Goal: Task Accomplishment & Management: Complete application form

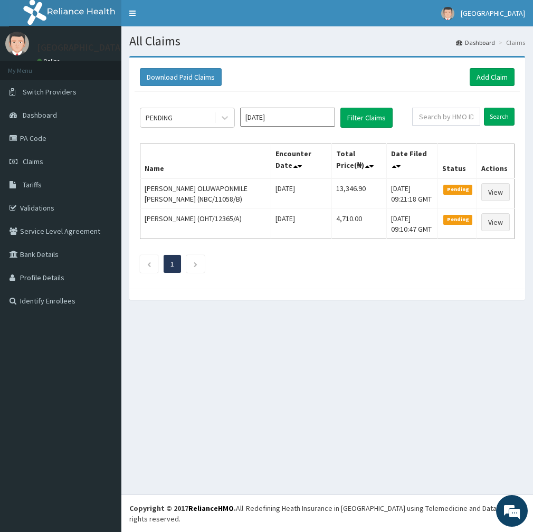
click at [272, 351] on div "All Claims Dashboard Claims Download Paid Claims Add Claim × Note you can only …" at bounding box center [327, 260] width 412 height 468
click at [483, 78] on link "Add Claim" at bounding box center [492, 77] width 45 height 18
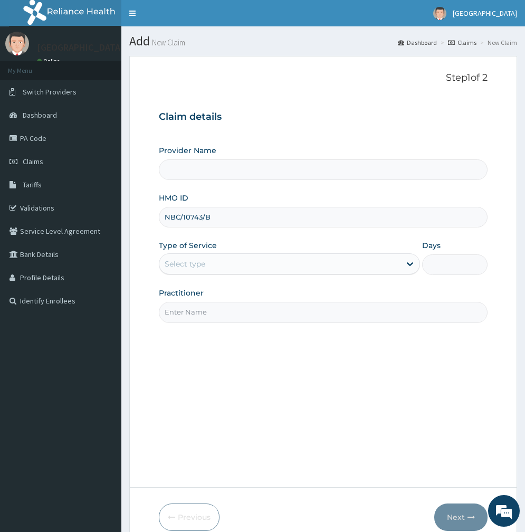
type input "NBC/10743/B"
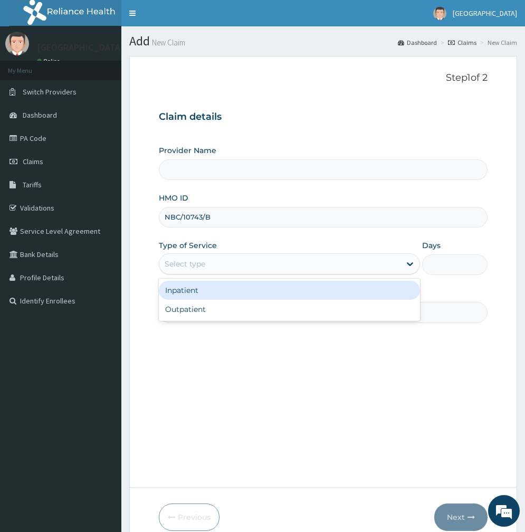
click at [189, 264] on div "Select type" at bounding box center [185, 264] width 41 height 11
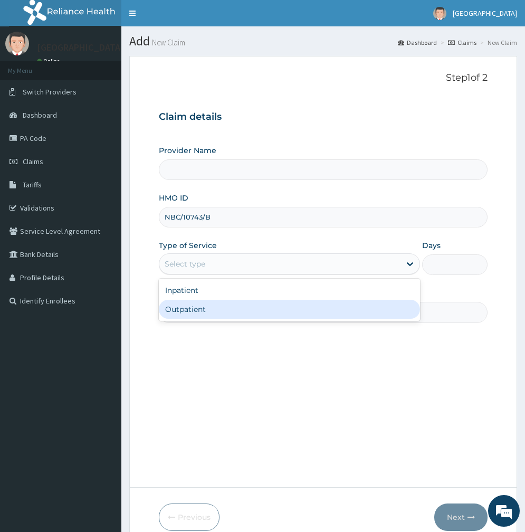
click at [181, 315] on div "Outpatient" at bounding box center [289, 309] width 261 height 19
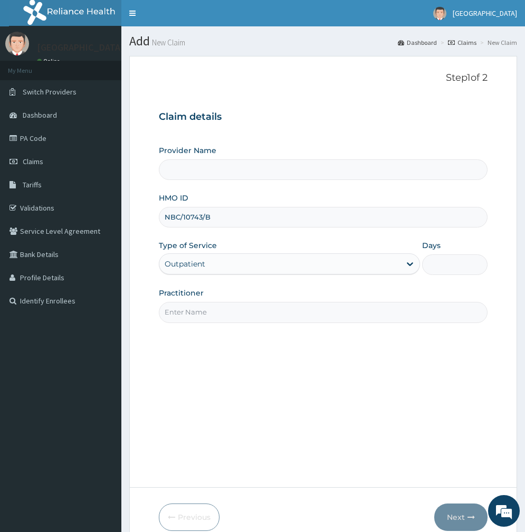
type input "1"
click at [181, 315] on input "Practitioner" at bounding box center [323, 312] width 329 height 21
type input "[PERSON_NAME]"
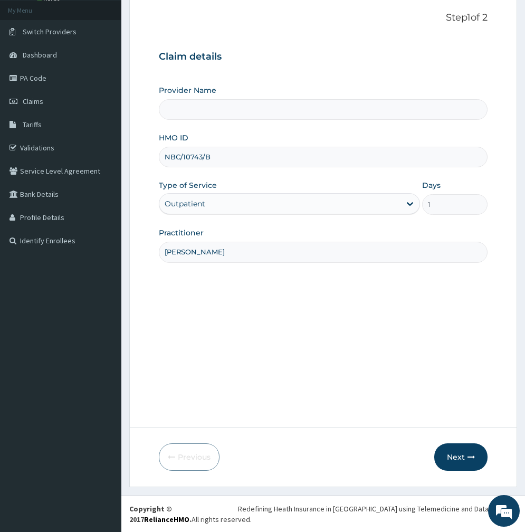
scroll to position [61, 0]
type input "[GEOGRAPHIC_DATA]"
click at [460, 458] on button "Next" at bounding box center [461, 456] width 53 height 27
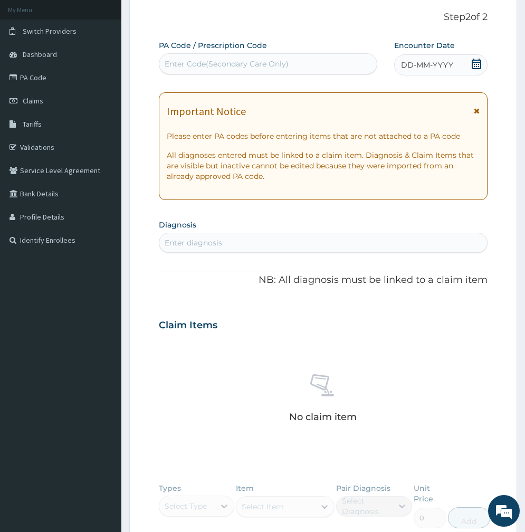
scroll to position [0, 0]
click at [203, 245] on div "Enter diagnosis" at bounding box center [194, 243] width 58 height 11
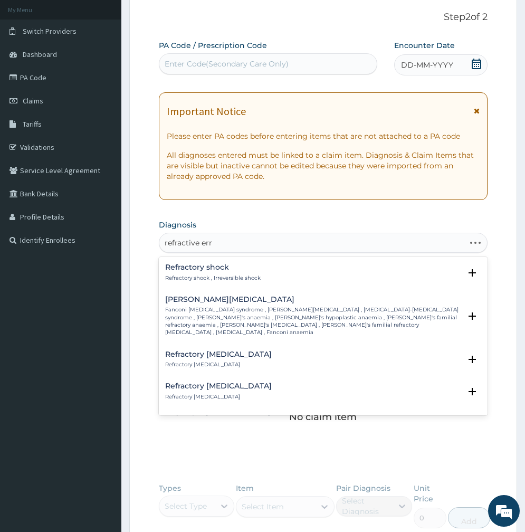
type input "refractive error"
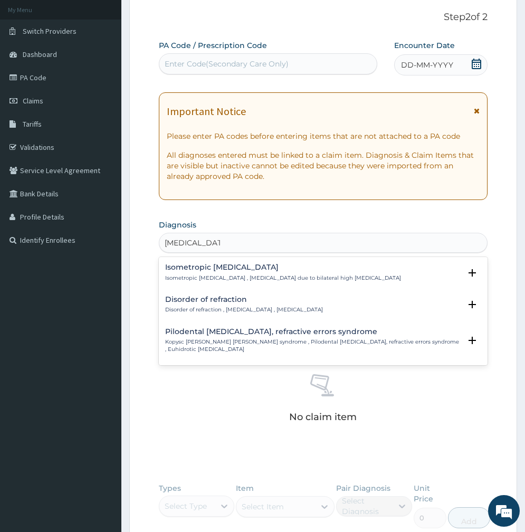
click at [213, 301] on h4 "Disorder of refraction" at bounding box center [244, 300] width 158 height 8
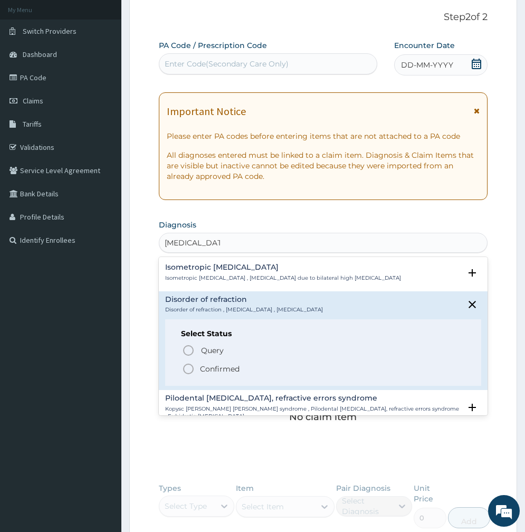
drag, startPoint x: 209, startPoint y: 366, endPoint x: 209, endPoint y: 357, distance: 9.5
click at [209, 365] on p "Confirmed" at bounding box center [220, 369] width 40 height 11
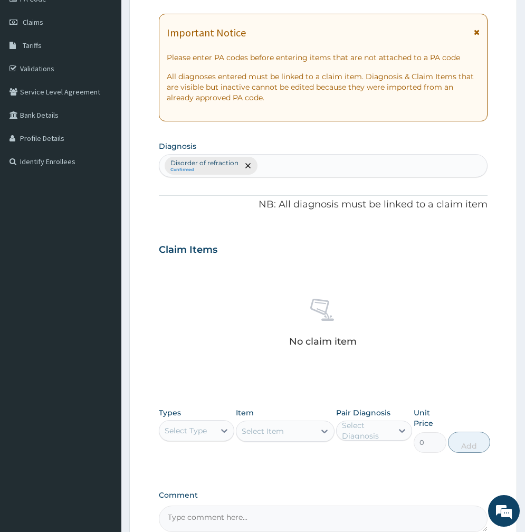
scroll to position [261, 0]
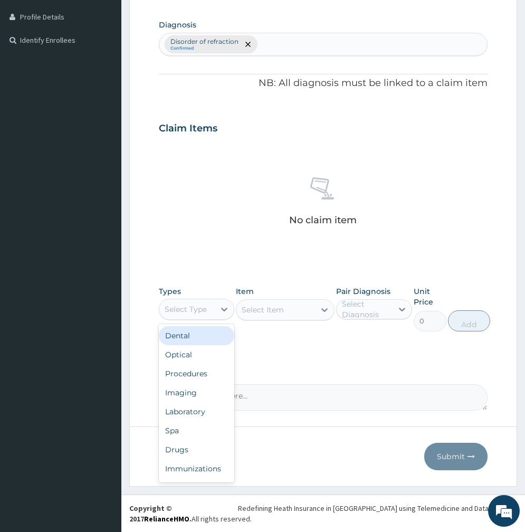
click at [187, 309] on div "Select Type" at bounding box center [186, 309] width 42 height 11
click at [185, 375] on div "Procedures" at bounding box center [197, 373] width 76 height 19
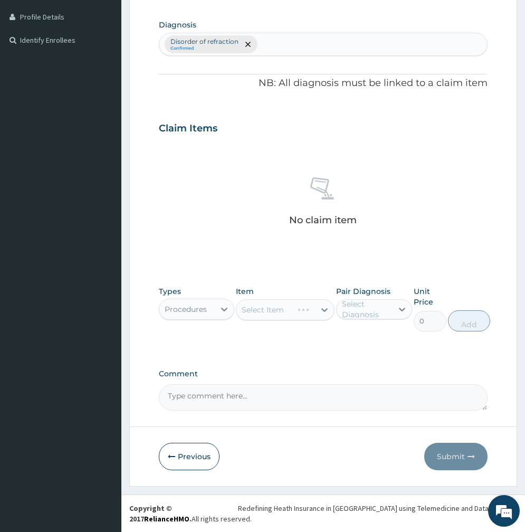
click at [285, 314] on div "Select Item" at bounding box center [285, 309] width 99 height 21
click at [286, 314] on div "Select Item" at bounding box center [285, 309] width 99 height 21
click at [286, 314] on div "Select Item" at bounding box center [276, 310] width 79 height 17
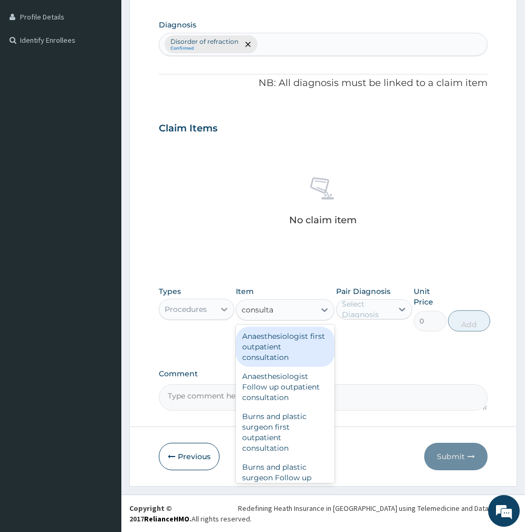
type input "consultat"
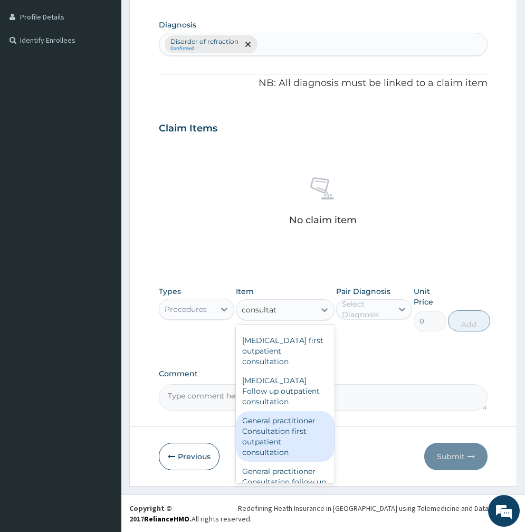
scroll to position [792, 0]
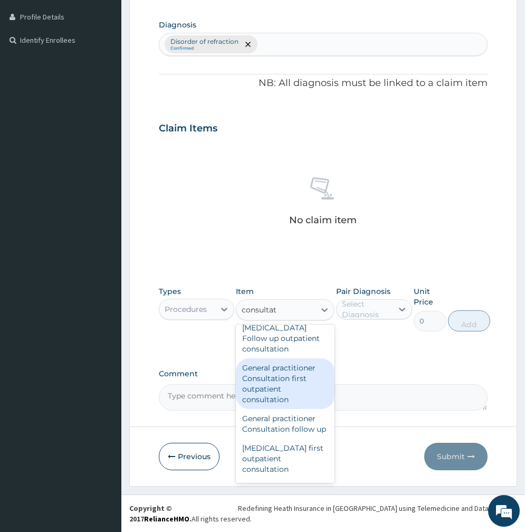
click at [261, 386] on div "General practitioner Consultation first outpatient consultation" at bounding box center [285, 384] width 99 height 51
type input "2400"
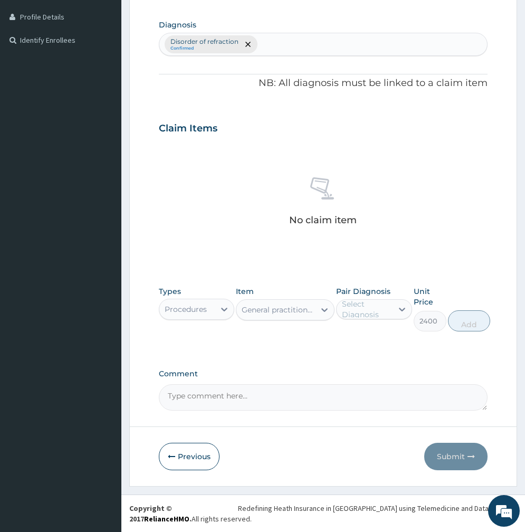
click at [369, 310] on div "Select Diagnosis" at bounding box center [366, 309] width 49 height 21
click at [365, 343] on label "Disorder of refraction" at bounding box center [380, 340] width 52 height 21
checkbox input "true"
click at [475, 323] on button "Add" at bounding box center [470, 321] width 42 height 21
type input "0"
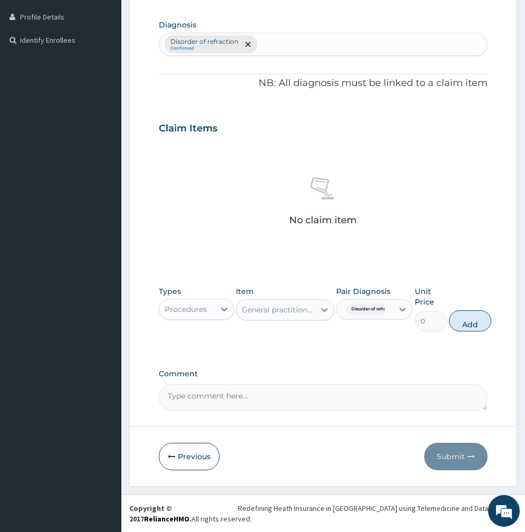
scroll to position [224, 0]
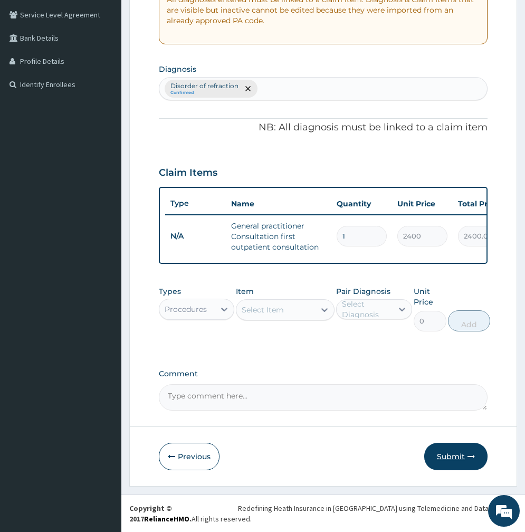
click at [458, 452] on button "Submit" at bounding box center [456, 456] width 63 height 27
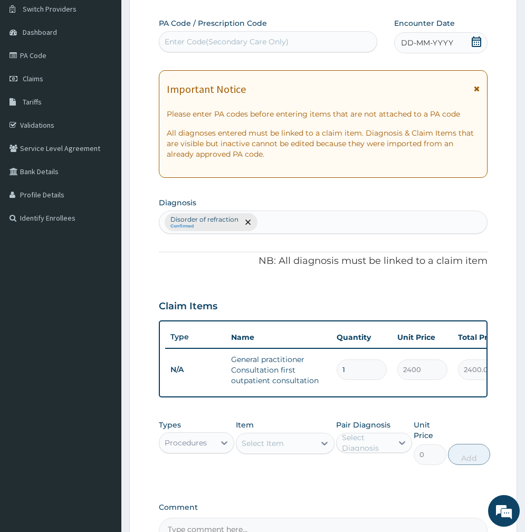
scroll to position [0, 0]
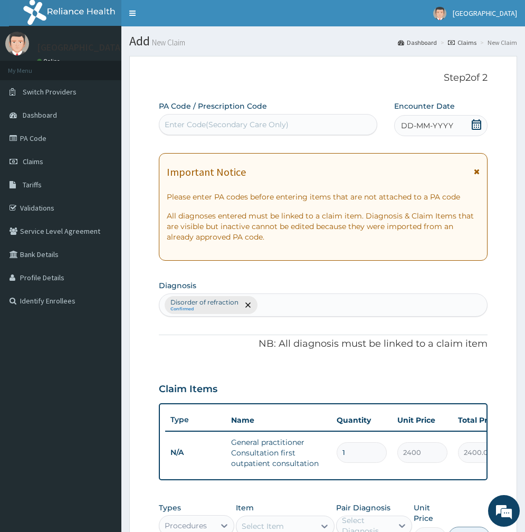
click at [476, 122] on icon at bounding box center [477, 124] width 11 height 11
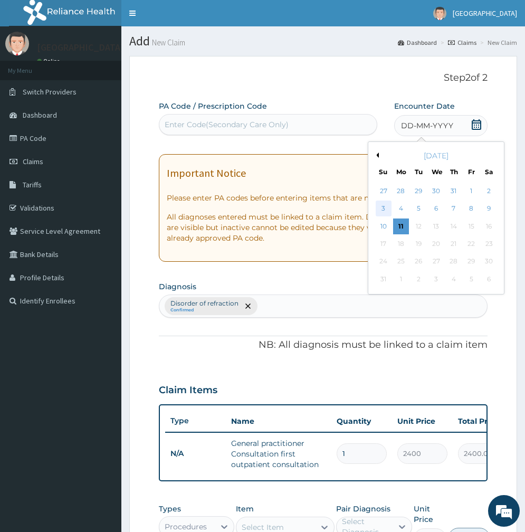
click at [389, 209] on div "3" at bounding box center [383, 209] width 16 height 16
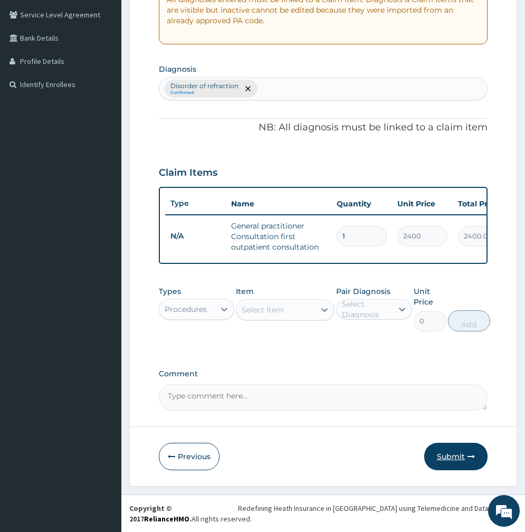
click at [459, 466] on button "Submit" at bounding box center [456, 456] width 63 height 27
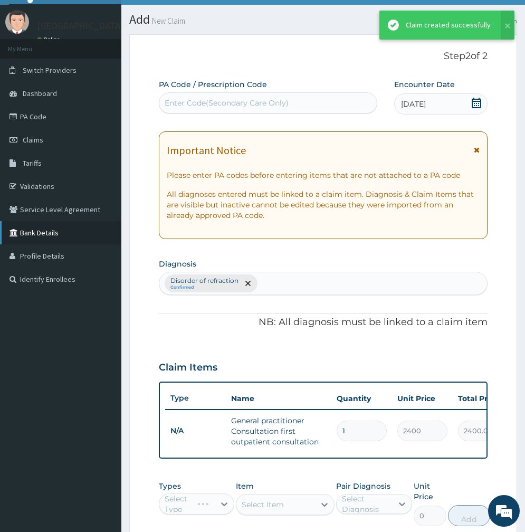
scroll to position [224, 0]
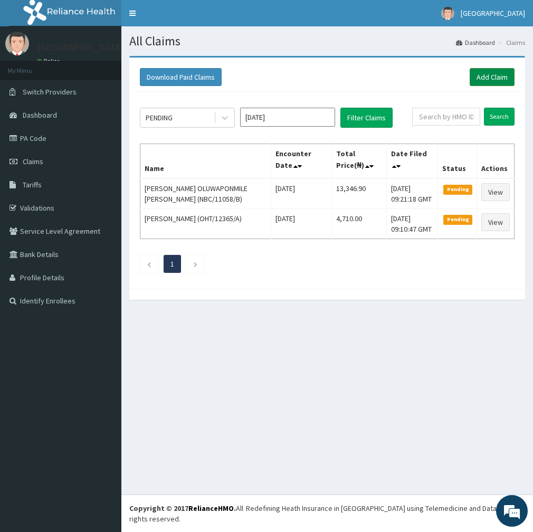
click at [488, 77] on link "Add Claim" at bounding box center [492, 77] width 45 height 18
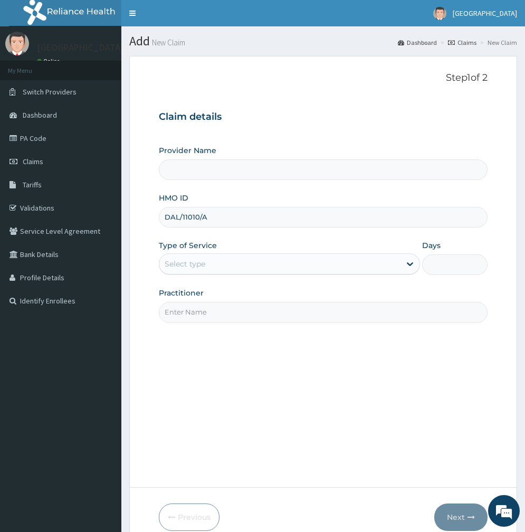
type input "DAL/11010/A"
click at [194, 262] on div "Select type" at bounding box center [185, 264] width 41 height 11
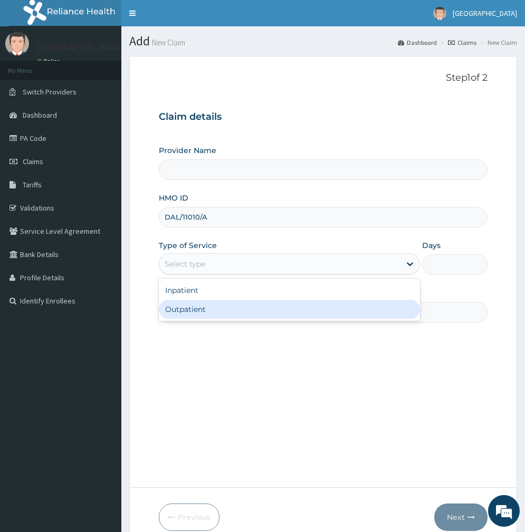
type input "[GEOGRAPHIC_DATA]"
click at [186, 309] on div "Outpatient" at bounding box center [289, 309] width 261 height 19
type input "1"
click at [186, 309] on input "Practitioner" at bounding box center [323, 312] width 329 height 21
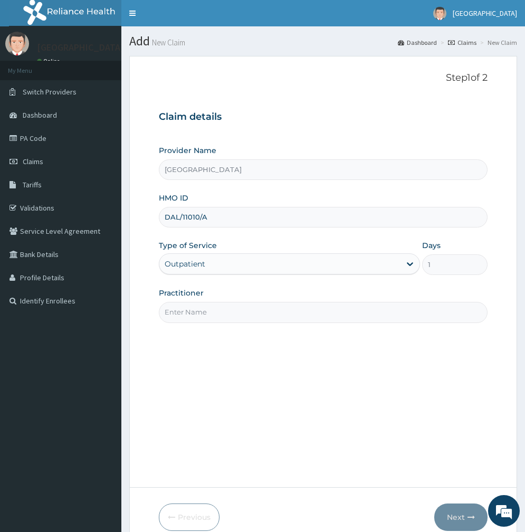
type input "Dr Okoroafor"
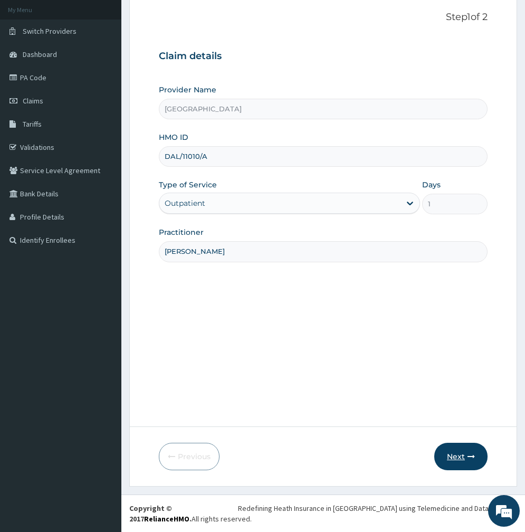
click at [462, 458] on button "Next" at bounding box center [461, 456] width 53 height 27
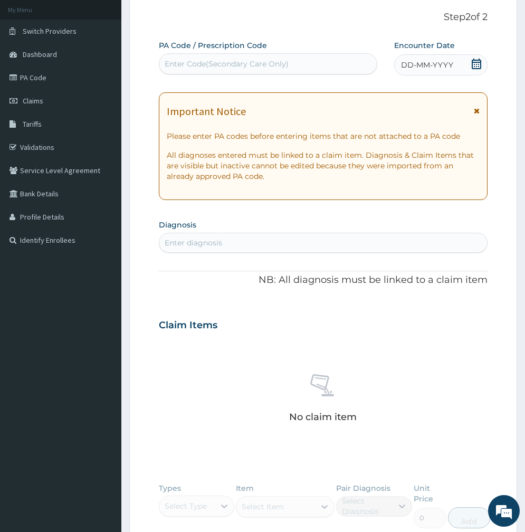
click at [222, 245] on div "Enter diagnosis" at bounding box center [323, 242] width 328 height 17
type input "malar"
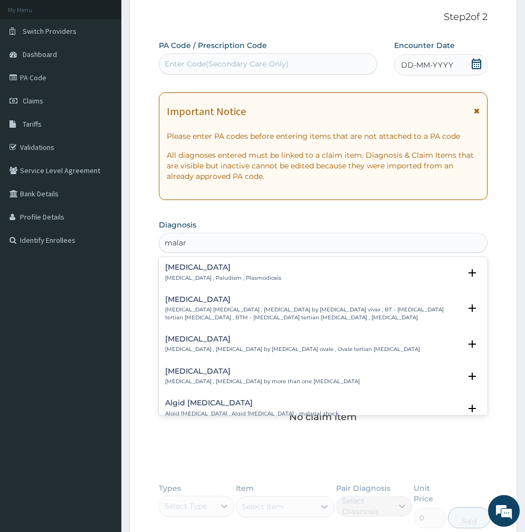
click at [194, 276] on p "Malaria , Paludism , Plasmodiosis" at bounding box center [223, 278] width 116 height 7
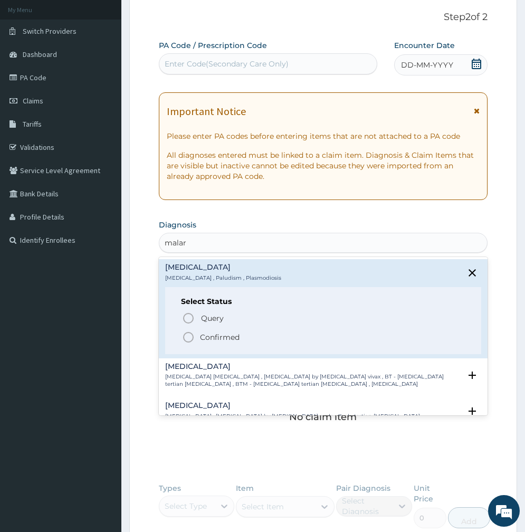
click at [209, 339] on p "Confirmed" at bounding box center [220, 337] width 40 height 11
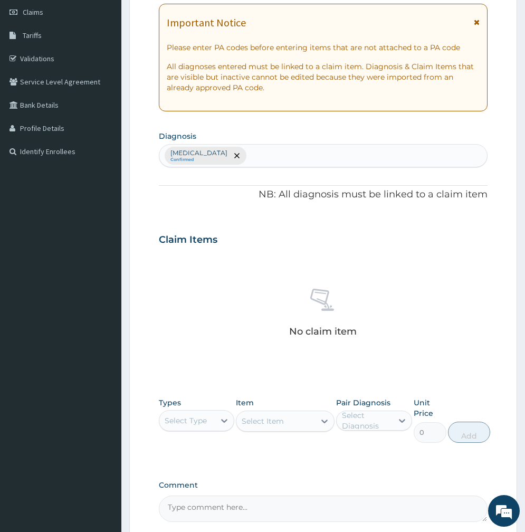
scroll to position [261, 0]
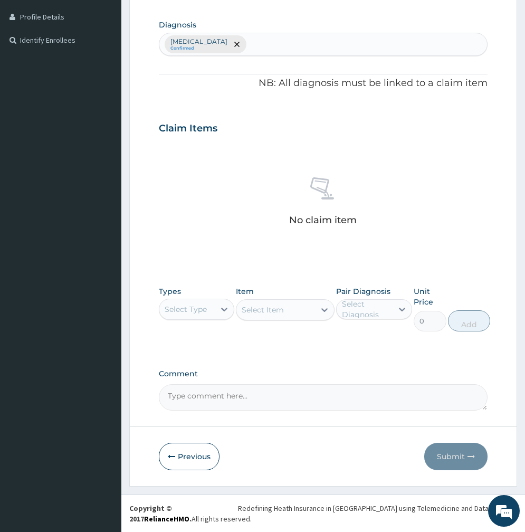
click at [200, 315] on div "Select Type" at bounding box center [186, 309] width 55 height 17
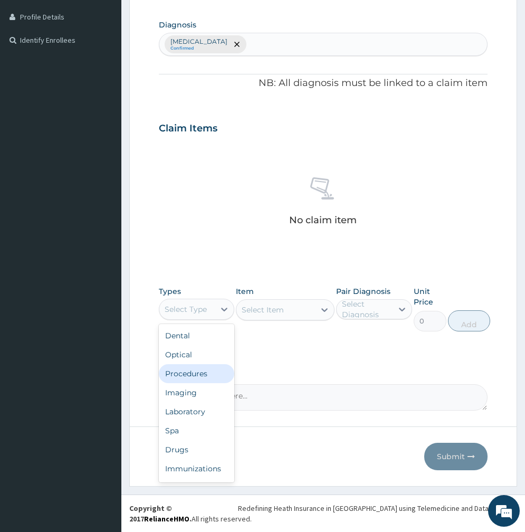
click at [189, 377] on div "Procedures" at bounding box center [197, 373] width 76 height 19
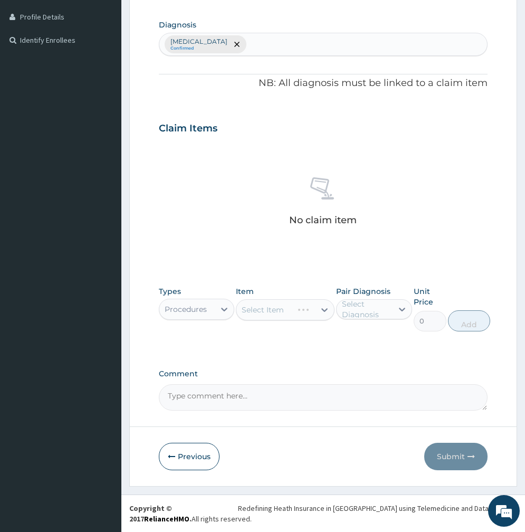
click at [277, 307] on div "Select Item" at bounding box center [263, 310] width 42 height 11
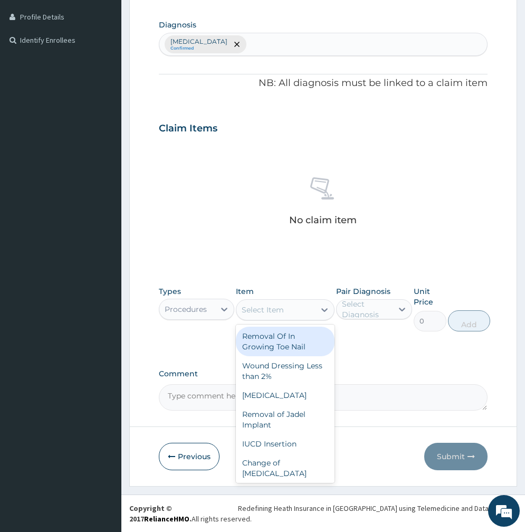
type input "p"
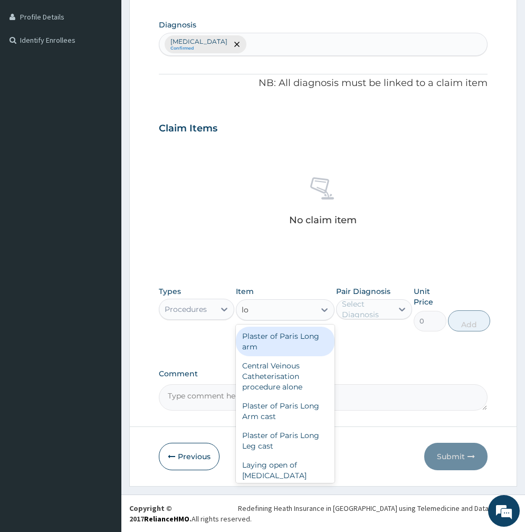
type input "l"
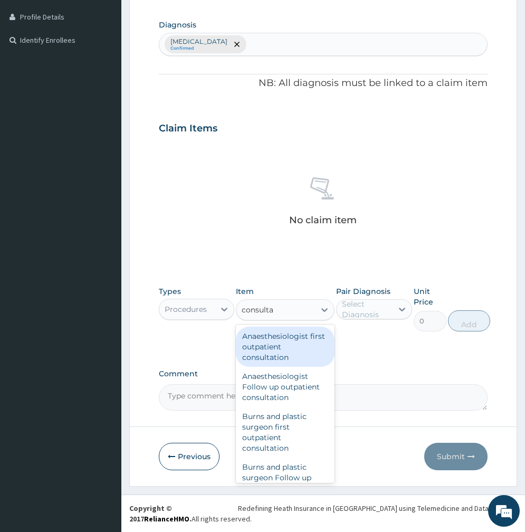
type input "consultat"
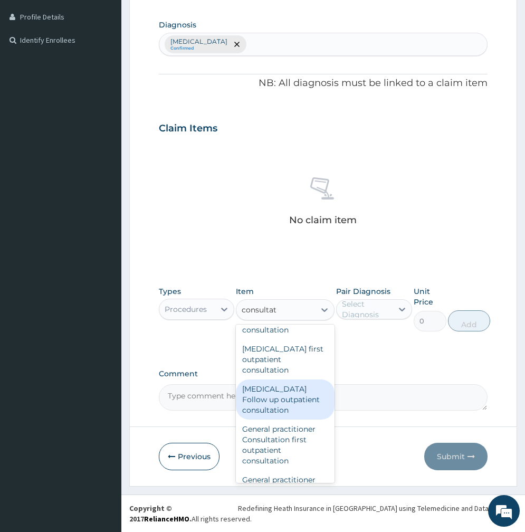
scroll to position [792, 0]
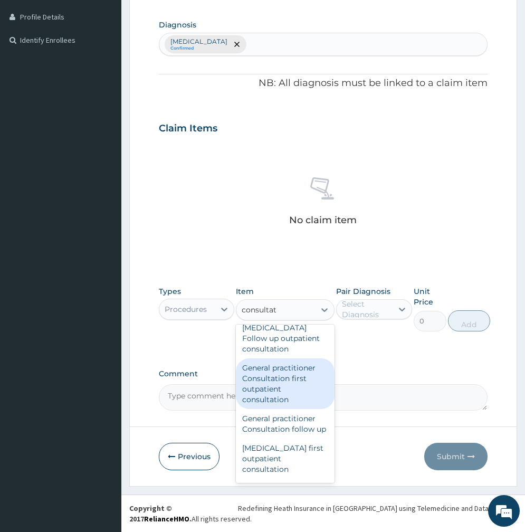
click at [266, 383] on div "General practitioner Consultation first outpatient consultation" at bounding box center [285, 384] width 99 height 51
type input "2400"
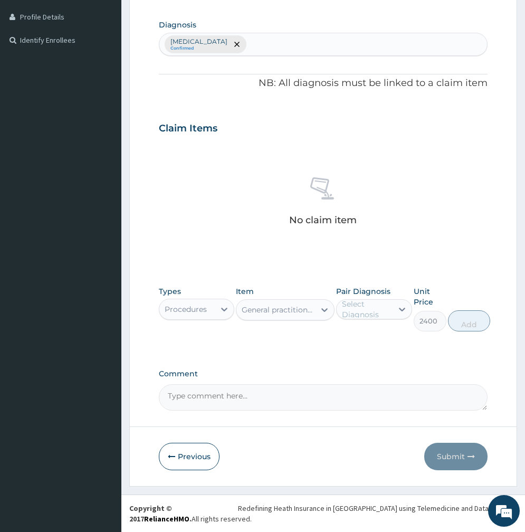
click at [365, 315] on div "Select Diagnosis" at bounding box center [366, 309] width 49 height 21
drag, startPoint x: 365, startPoint y: 338, endPoint x: 418, endPoint y: 337, distance: 53.3
click at [365, 339] on label "Malaria" at bounding box center [385, 335] width 63 height 11
checkbox input "true"
click at [474, 323] on button "Add" at bounding box center [469, 321] width 42 height 21
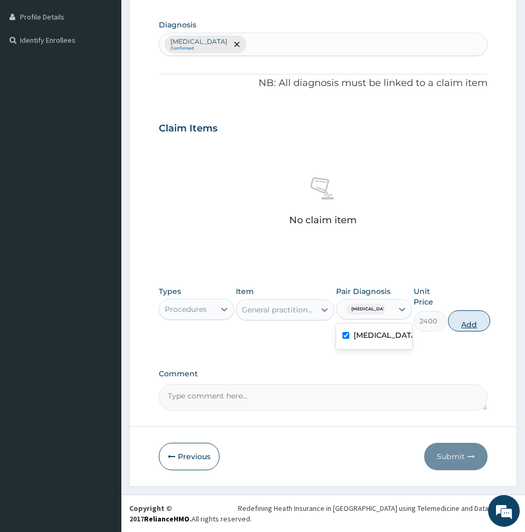
type input "0"
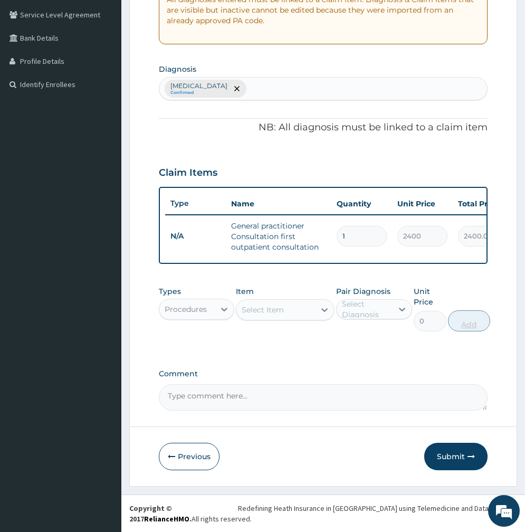
scroll to position [224, 0]
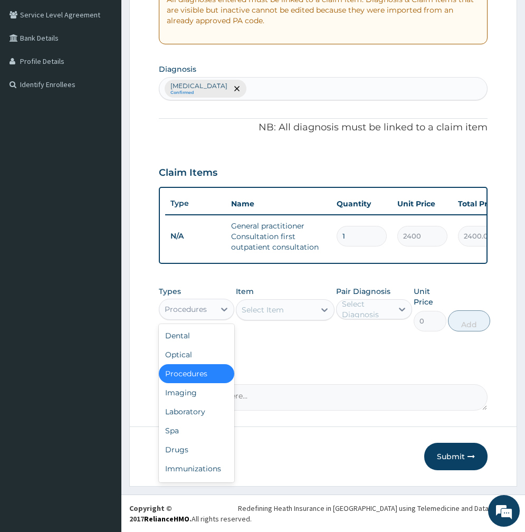
click at [194, 302] on div "Procedures" at bounding box center [186, 309] width 55 height 17
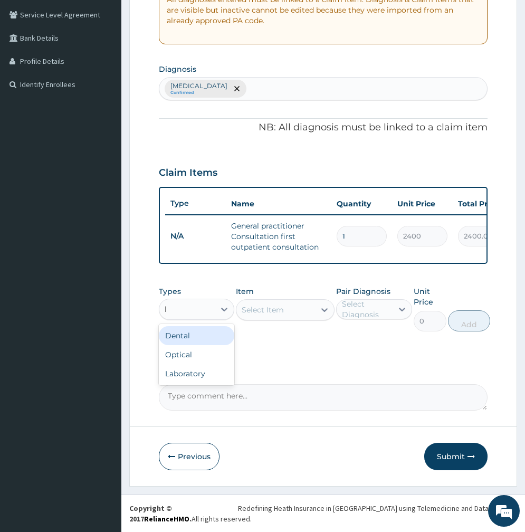
type input "la"
click at [277, 311] on div "Select Item" at bounding box center [263, 310] width 42 height 11
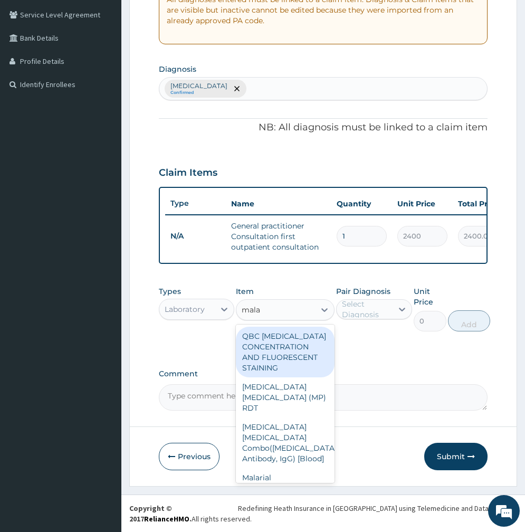
type input "malar"
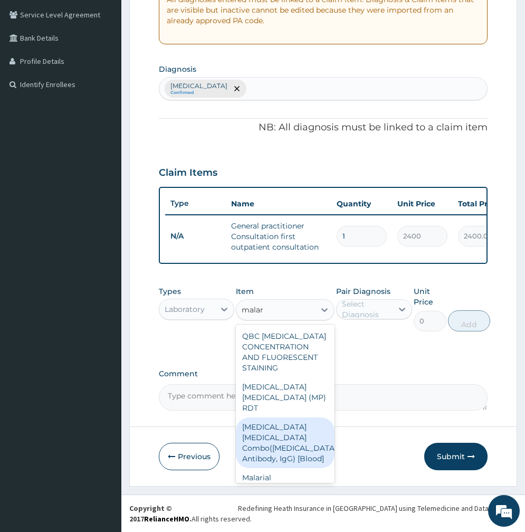
scroll to position [17, 0]
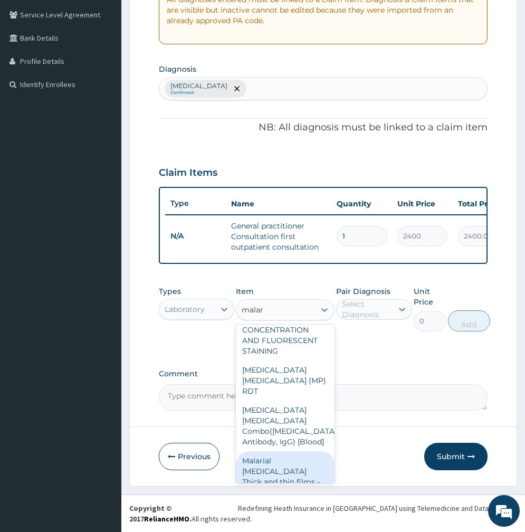
click at [273, 452] on div "Malarial Parasite Thick and thin films - [Blood]" at bounding box center [285, 477] width 99 height 51
type input "1500"
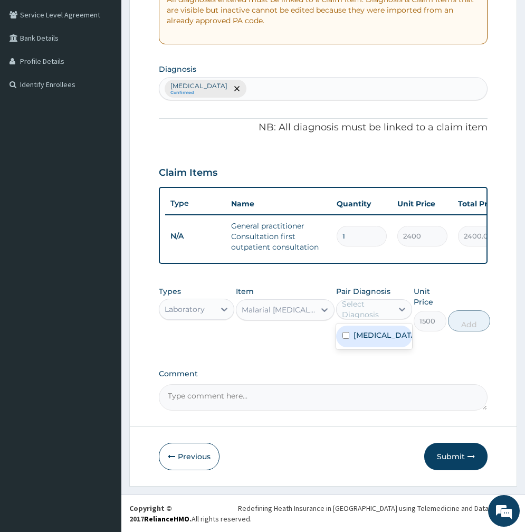
click at [352, 315] on div "Select Diagnosis" at bounding box center [366, 309] width 49 height 21
click at [362, 334] on label "Malaria" at bounding box center [385, 335] width 63 height 11
checkbox input "true"
click at [458, 318] on button "Add" at bounding box center [469, 321] width 42 height 21
type input "0"
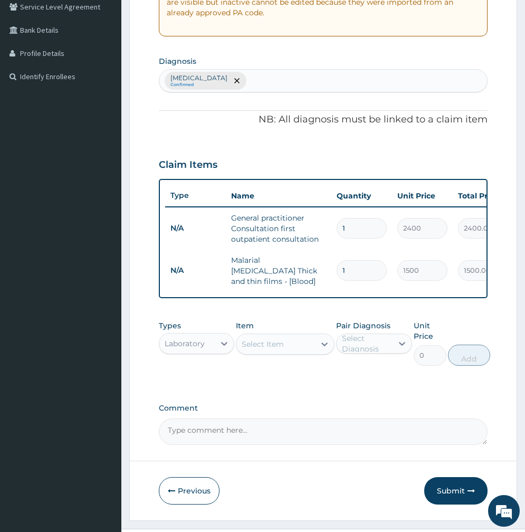
click at [265, 345] on div "Select Item" at bounding box center [263, 344] width 42 height 11
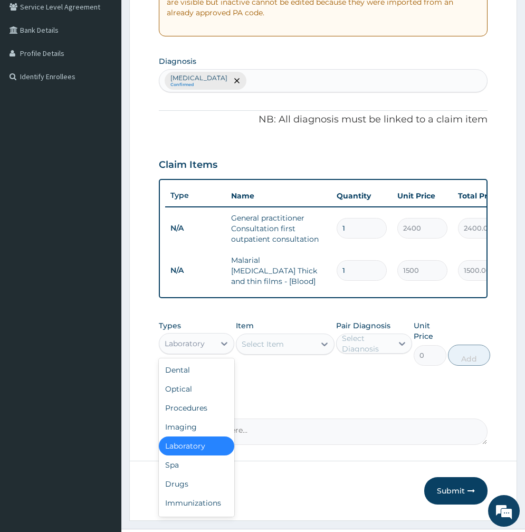
click at [199, 349] on div "Laboratory" at bounding box center [185, 344] width 40 height 11
type input "dr"
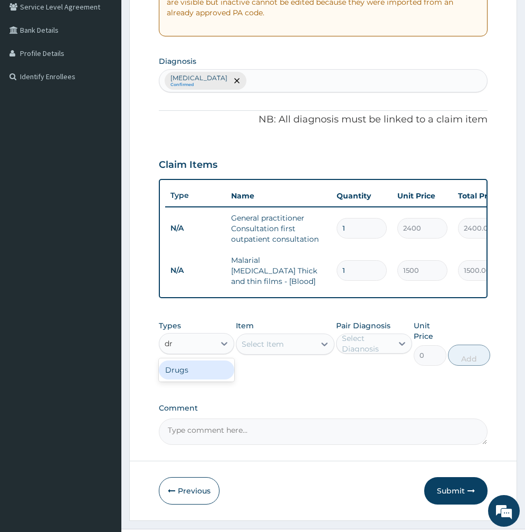
click at [204, 372] on div "Drugs" at bounding box center [197, 370] width 76 height 19
click at [274, 347] on div "Select Item" at bounding box center [285, 344] width 99 height 21
click at [274, 347] on div "Select Item" at bounding box center [263, 344] width 42 height 11
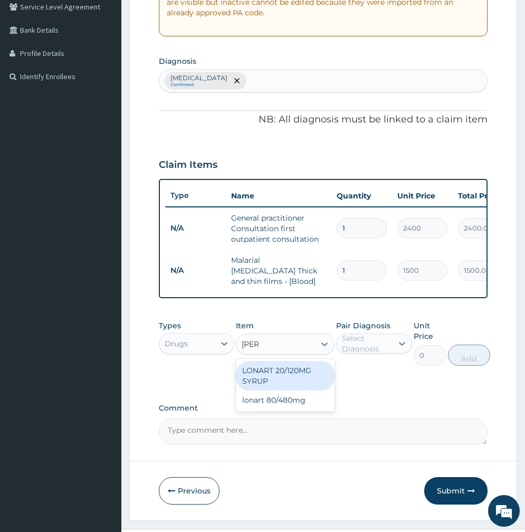
type input "lonar"
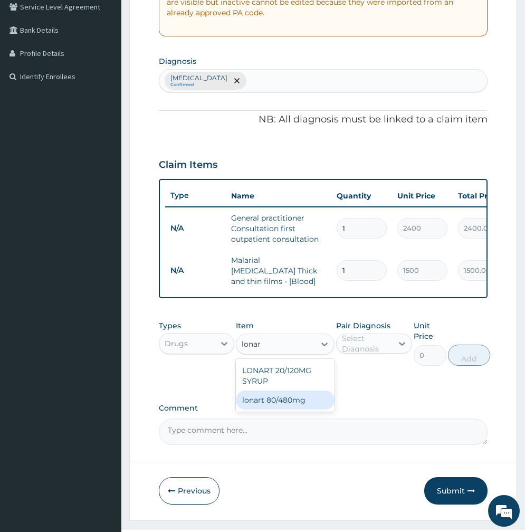
click at [274, 406] on div "lonart 80/480mg" at bounding box center [285, 400] width 99 height 19
type input "487.025"
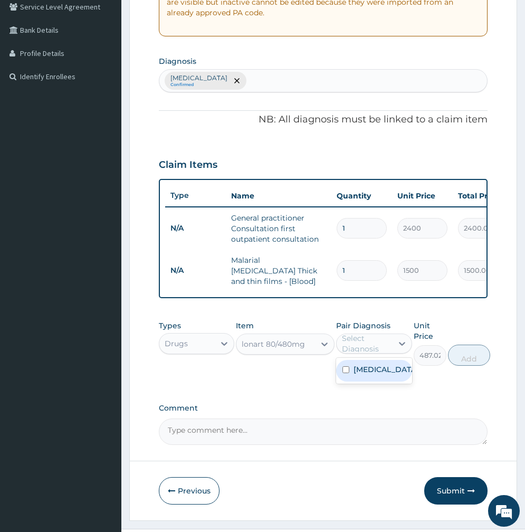
click at [373, 346] on div "Select Diagnosis" at bounding box center [366, 343] width 49 height 21
click at [366, 372] on label "Malaria" at bounding box center [385, 369] width 63 height 11
checkbox input "true"
click at [466, 354] on button "Add" at bounding box center [469, 355] width 42 height 21
type input "0"
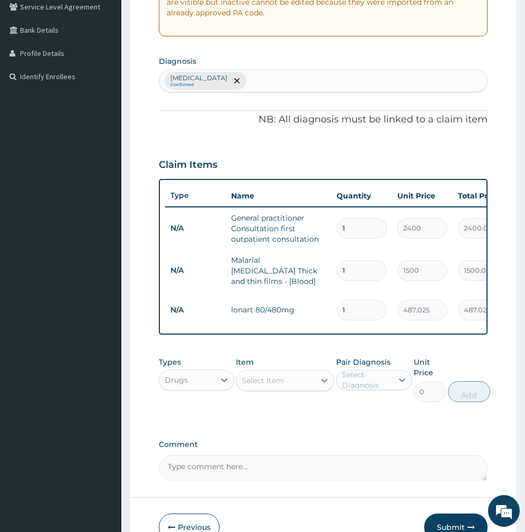
type input "0.00"
type input "67"
type input "32630.67"
type input "6"
type input "2922.15"
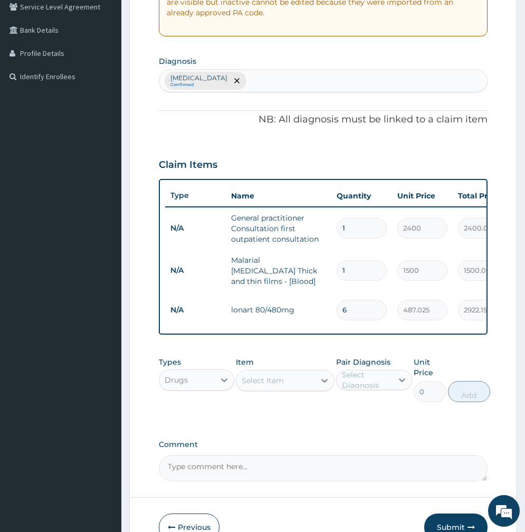
type input "6"
click at [265, 389] on div "Select Item" at bounding box center [276, 380] width 79 height 17
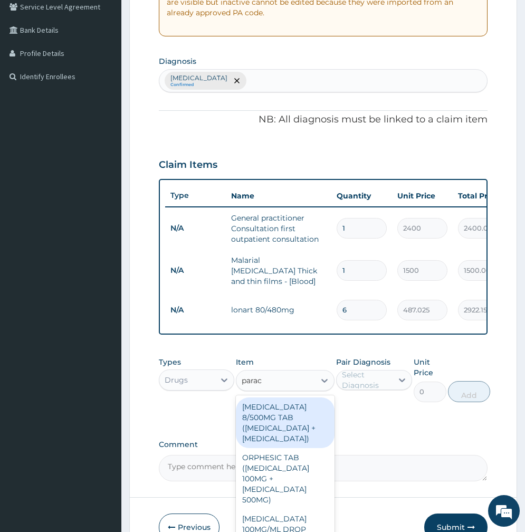
type input "parace"
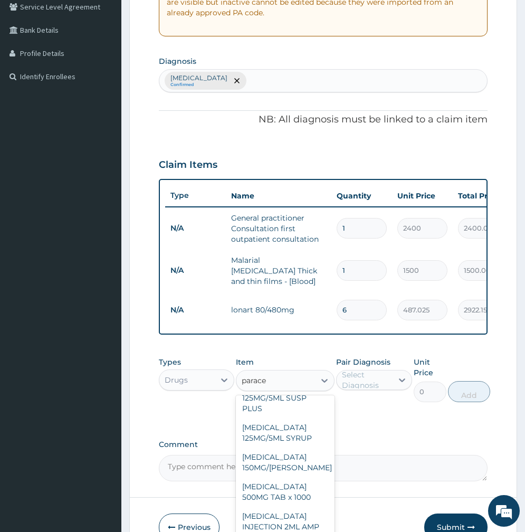
scroll to position [237, 0]
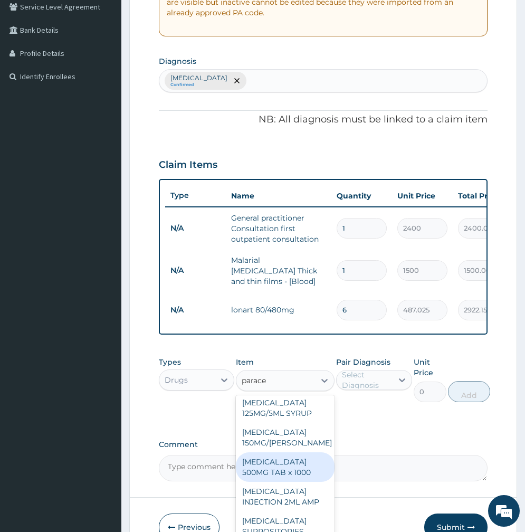
click at [271, 465] on div "PARACETAMOL 500MG TAB x 1000" at bounding box center [285, 468] width 99 height 30
type input "15.75"
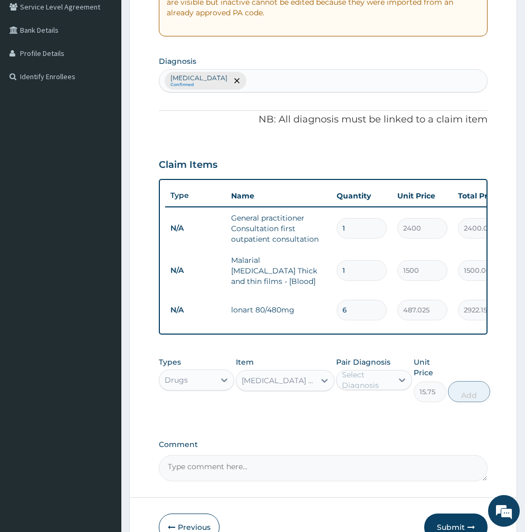
click at [376, 376] on div "Select Diagnosis" at bounding box center [366, 380] width 49 height 21
click at [365, 408] on label "Malaria" at bounding box center [385, 406] width 63 height 11
checkbox input "true"
click at [468, 397] on button "Add" at bounding box center [469, 391] width 42 height 21
type input "0"
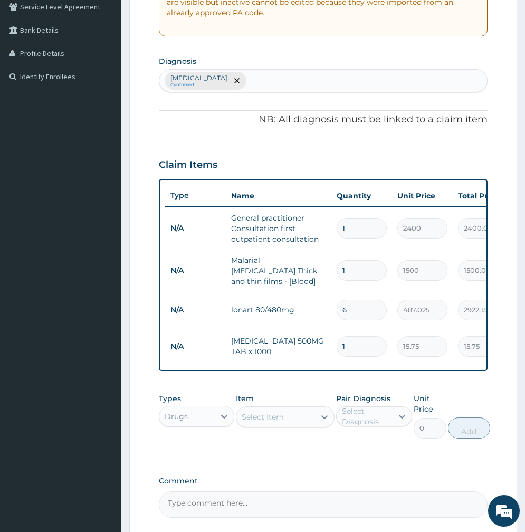
type input "18"
type input "283.50"
type input "18"
click at [267, 161] on div "Claim Items" at bounding box center [323, 162] width 329 height 27
click at [250, 152] on div "Claim Items" at bounding box center [323, 162] width 329 height 27
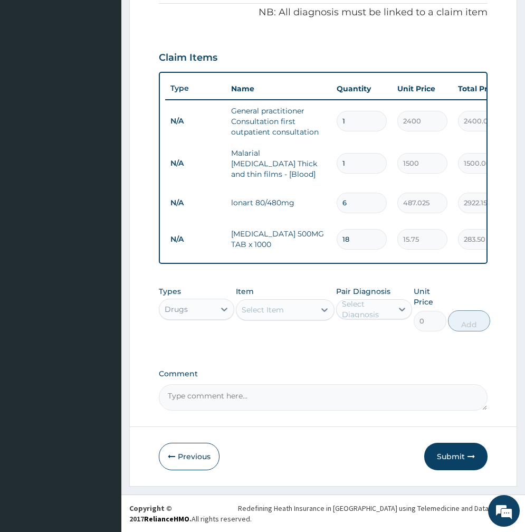
scroll to position [334, 0]
click at [456, 458] on button "Submit" at bounding box center [456, 456] width 63 height 27
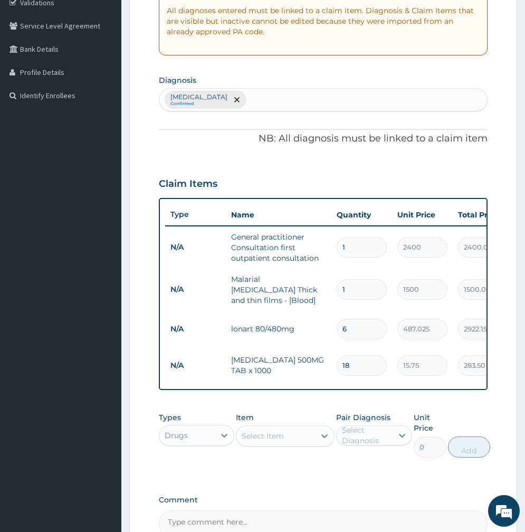
scroll to position [17, 0]
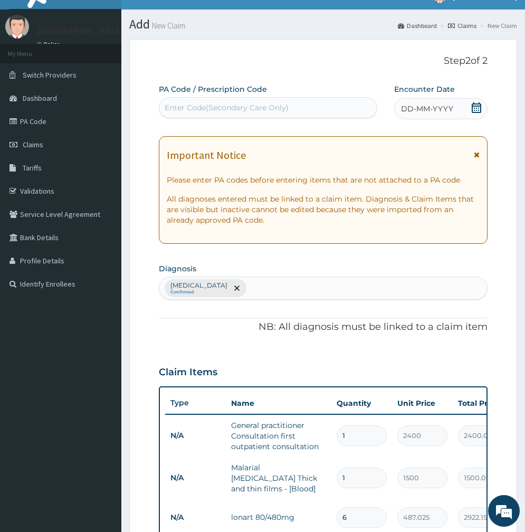
click at [430, 102] on div "DD-MM-YYYY" at bounding box center [440, 108] width 93 height 21
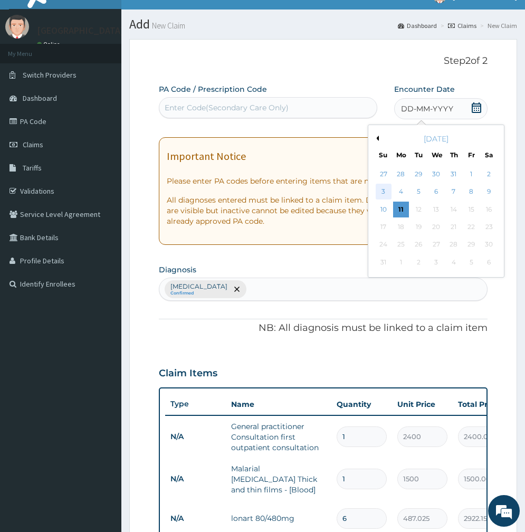
click at [387, 190] on div "3" at bounding box center [383, 192] width 16 height 16
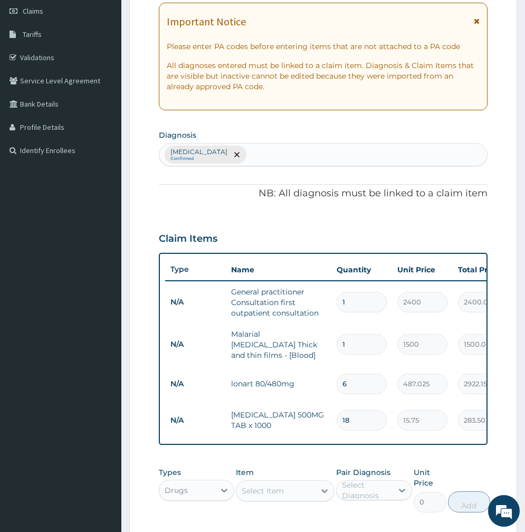
scroll to position [334, 0]
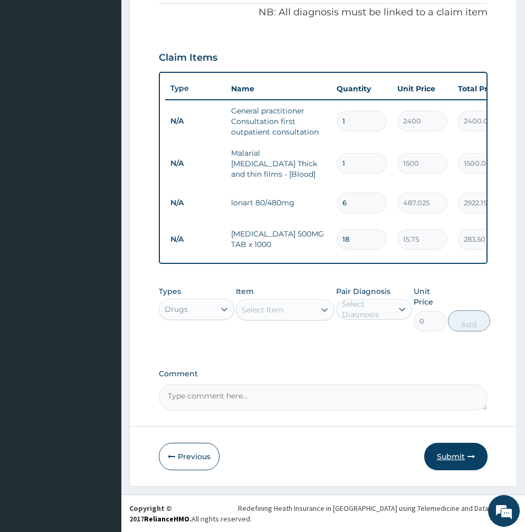
click at [450, 458] on button "Submit" at bounding box center [456, 456] width 63 height 27
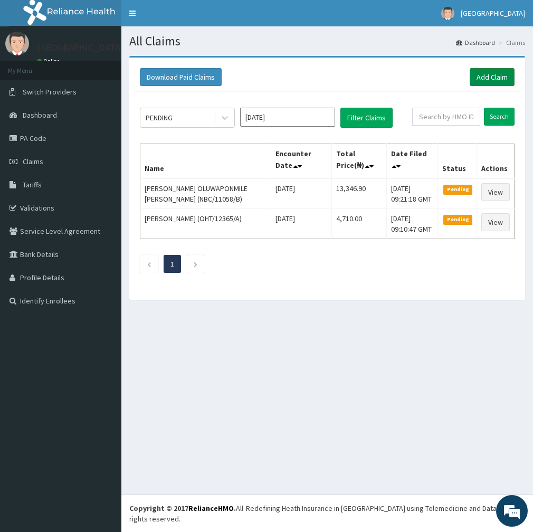
click at [501, 77] on link "Add Claim" at bounding box center [492, 77] width 45 height 18
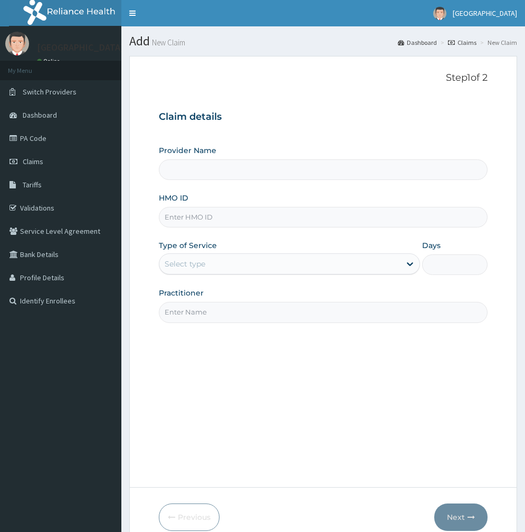
click at [213, 218] on input "HMO ID" at bounding box center [323, 217] width 329 height 21
paste input "SET/10035/A"
type input "SET/10035/A"
type input "[GEOGRAPHIC_DATA]"
type input "SET/10035/A"
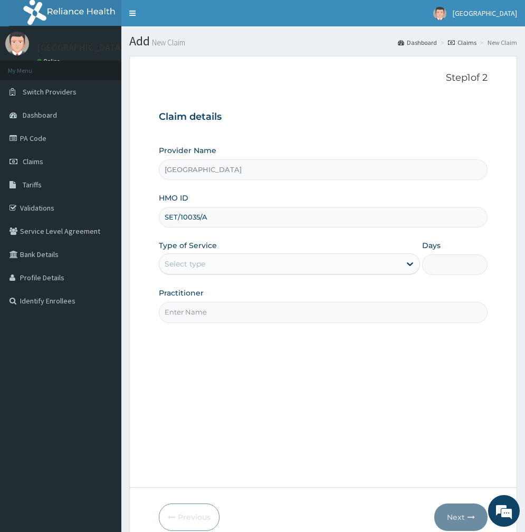
click at [202, 266] on div "Select type" at bounding box center [185, 264] width 41 height 11
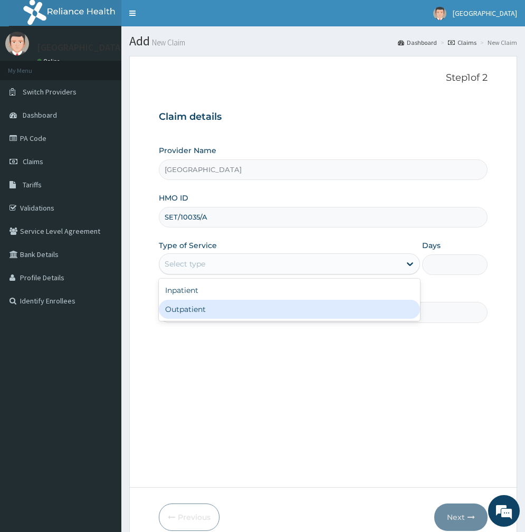
click at [187, 311] on div "Outpatient" at bounding box center [289, 309] width 261 height 19
type input "1"
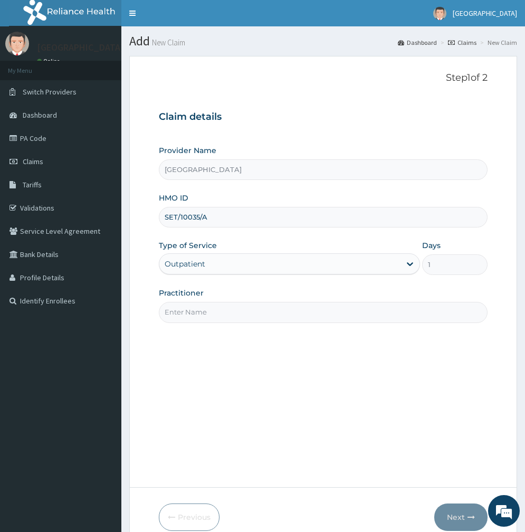
click at [187, 311] on input "Practitioner" at bounding box center [323, 312] width 329 height 21
type input "[PERSON_NAME]"
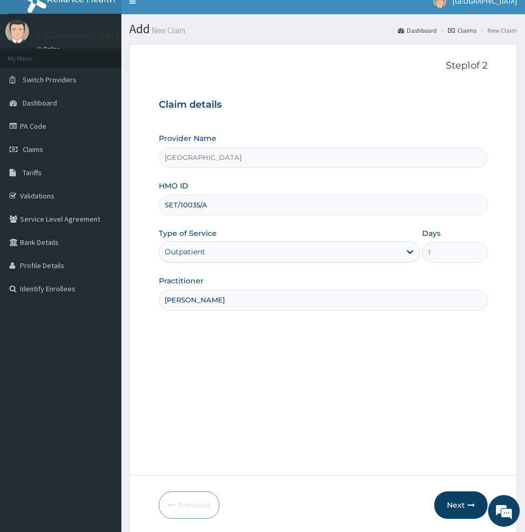
scroll to position [61, 0]
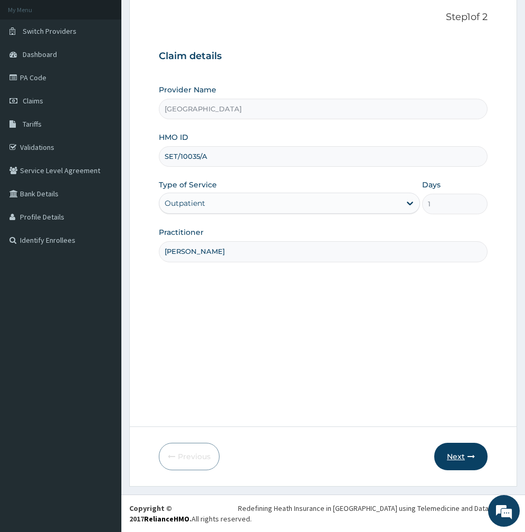
click at [460, 455] on button "Next" at bounding box center [461, 456] width 53 height 27
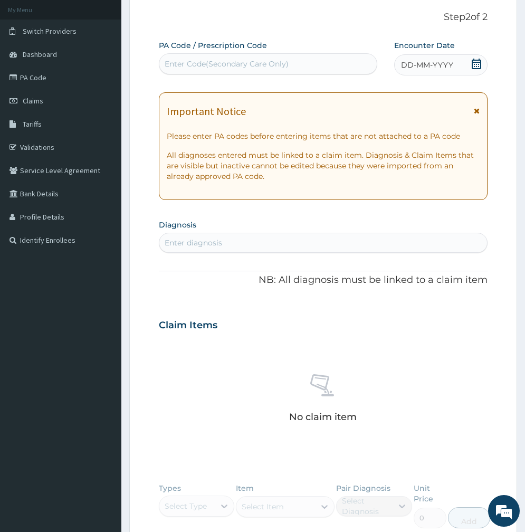
scroll to position [0, 0]
click at [478, 65] on icon at bounding box center [477, 64] width 11 height 11
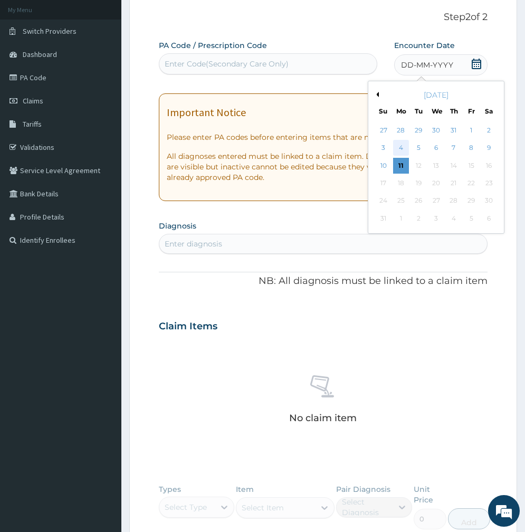
click at [402, 140] on div "4" at bounding box center [401, 148] width 16 height 16
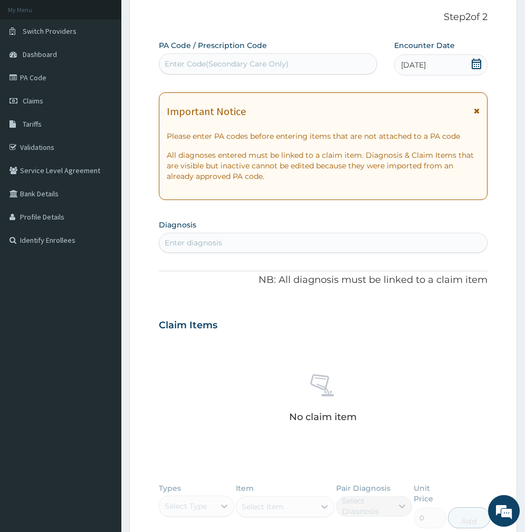
click at [240, 243] on div "Enter diagnosis" at bounding box center [323, 242] width 328 height 17
type input "malari"
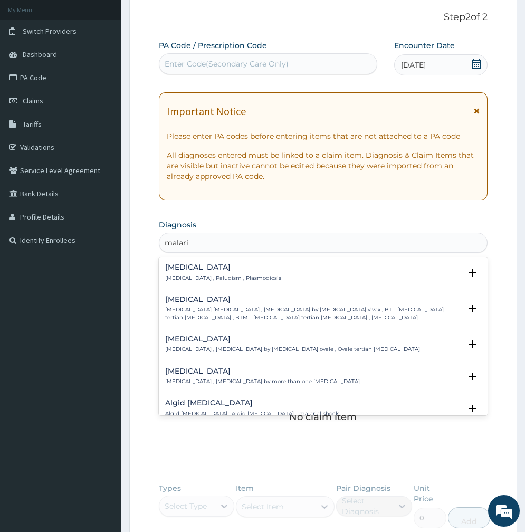
click at [189, 272] on div "Malaria Malaria , Paludism , Plasmodiosis" at bounding box center [223, 273] width 116 height 18
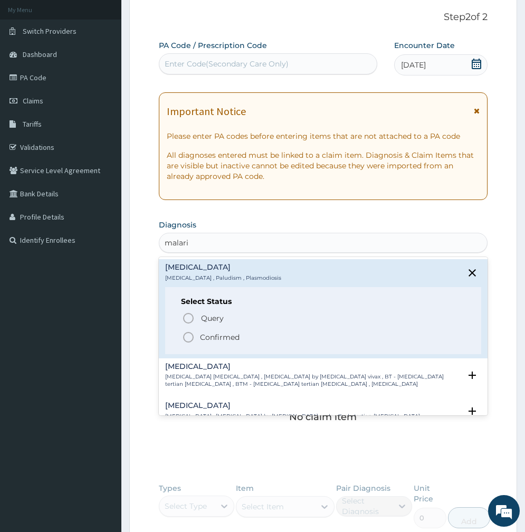
drag, startPoint x: 219, startPoint y: 337, endPoint x: 205, endPoint y: 325, distance: 17.6
click at [218, 336] on p "Confirmed" at bounding box center [220, 337] width 40 height 11
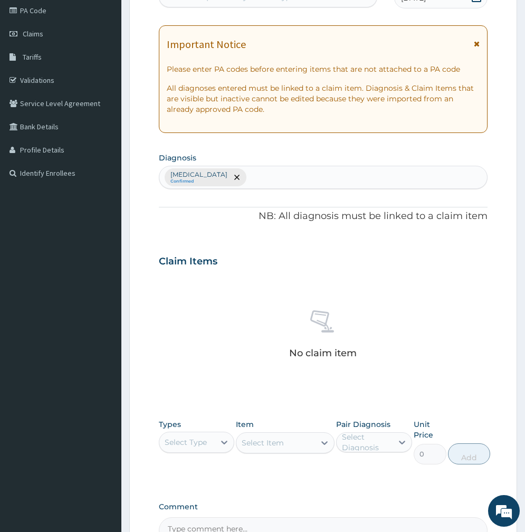
scroll to position [261, 0]
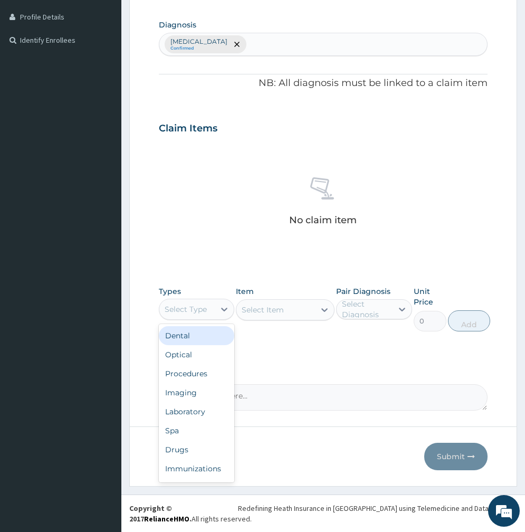
click at [215, 312] on div "Select Type" at bounding box center [186, 309] width 55 height 17
click at [183, 373] on div "Procedures" at bounding box center [197, 373] width 76 height 19
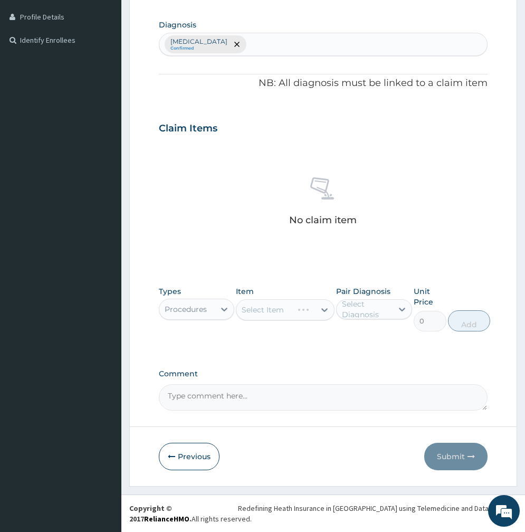
click at [313, 313] on div "Select Item" at bounding box center [285, 309] width 99 height 21
click at [292, 313] on div "Select Item" at bounding box center [276, 310] width 79 height 17
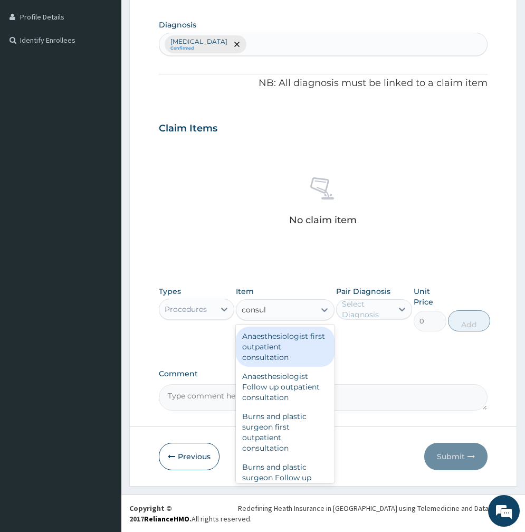
type input "consult"
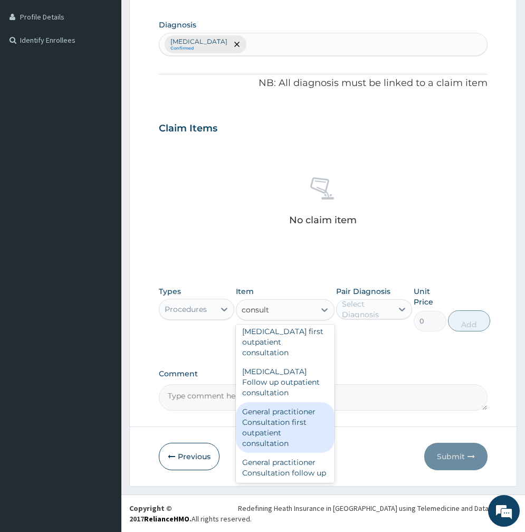
scroll to position [792, 0]
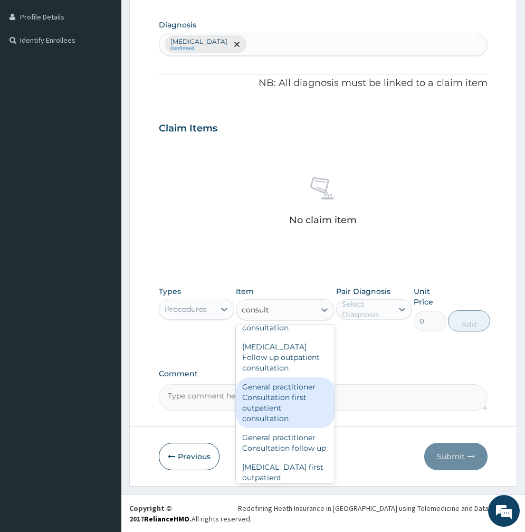
click at [266, 407] on div "General practitioner Consultation first outpatient consultation" at bounding box center [285, 403] width 99 height 51
type input "2400"
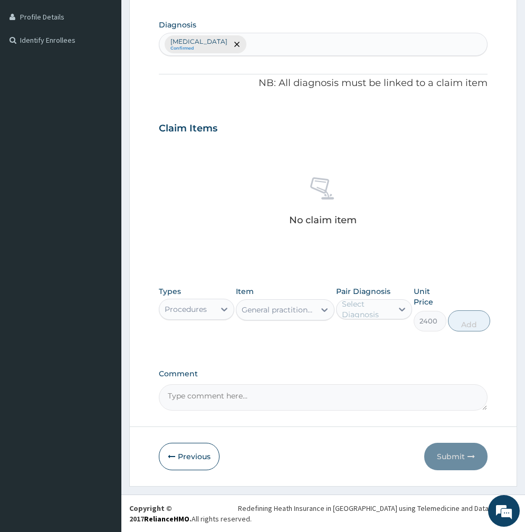
click at [353, 313] on div "Select Diagnosis" at bounding box center [366, 309] width 49 height 21
click at [354, 340] on label "Malaria" at bounding box center [385, 335] width 63 height 11
checkbox input "true"
click at [469, 322] on button "Add" at bounding box center [469, 321] width 42 height 21
type input "0"
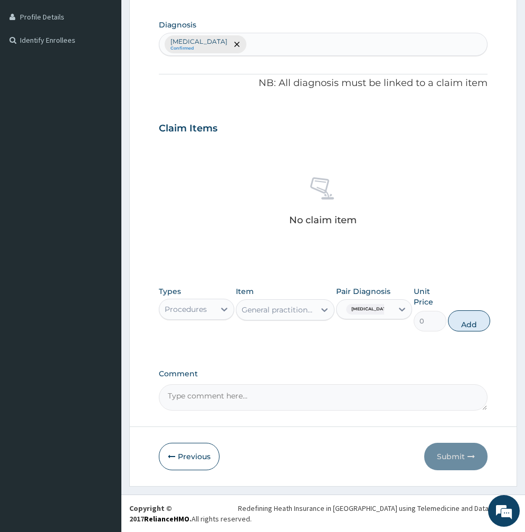
scroll to position [224, 0]
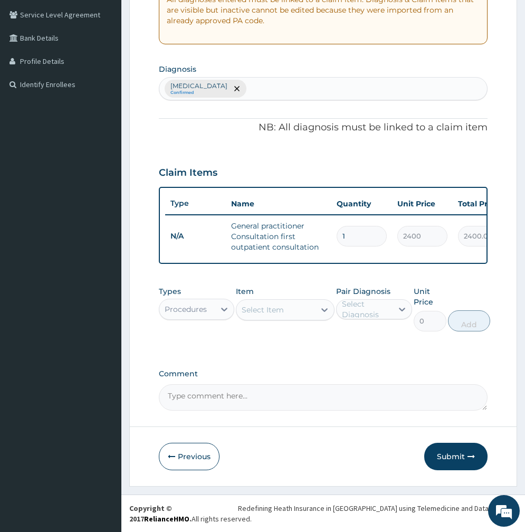
click at [267, 78] on div "Malaria Confirmed" at bounding box center [323, 89] width 328 height 22
type input "sepsis"
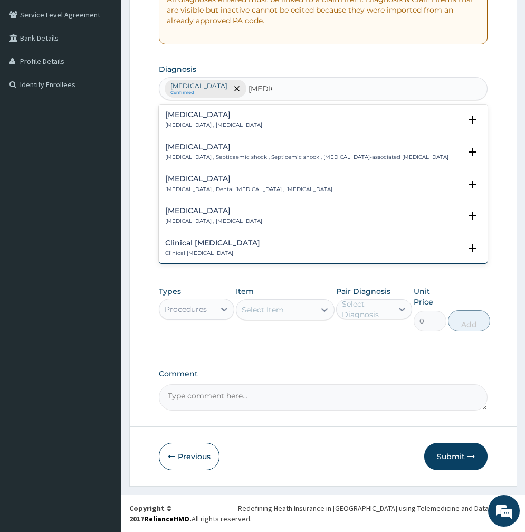
click at [180, 111] on h4 "Sepsis" at bounding box center [213, 115] width 97 height 8
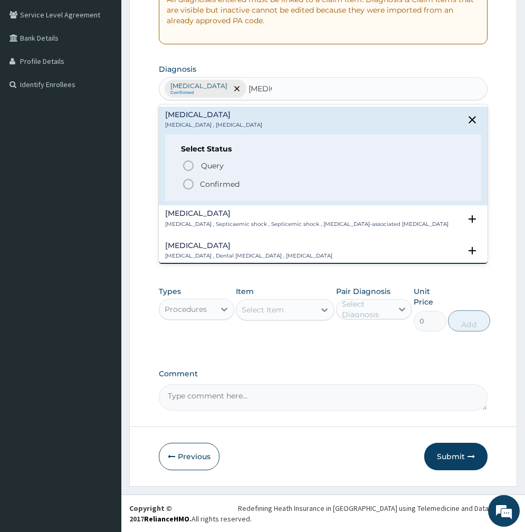
click at [202, 179] on p "Confirmed" at bounding box center [220, 184] width 40 height 11
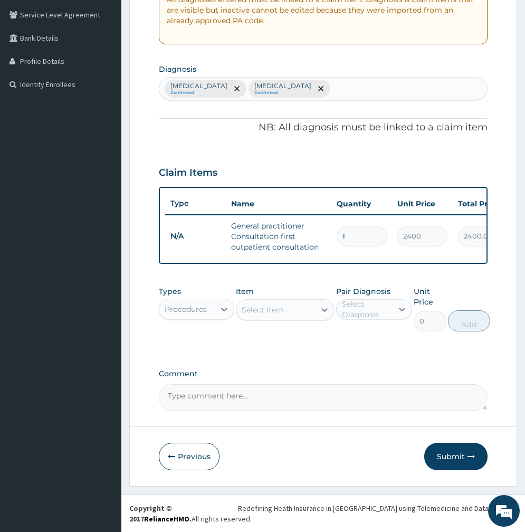
click at [267, 307] on div "Select Item" at bounding box center [263, 310] width 42 height 11
type input "cbc"
click at [203, 312] on div "Procedures" at bounding box center [186, 309] width 42 height 11
type input "m"
type input "la"
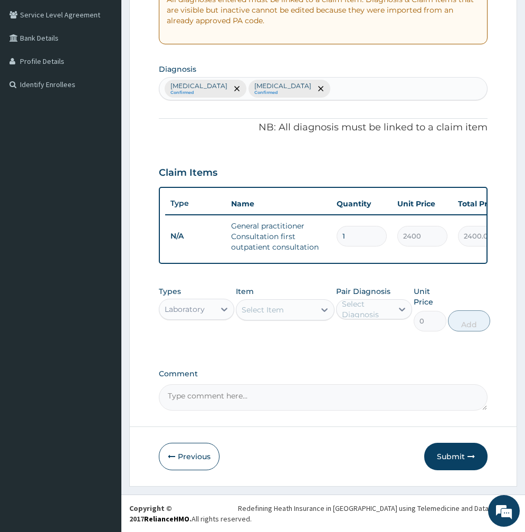
click at [297, 314] on div "Select Item" at bounding box center [276, 310] width 79 height 17
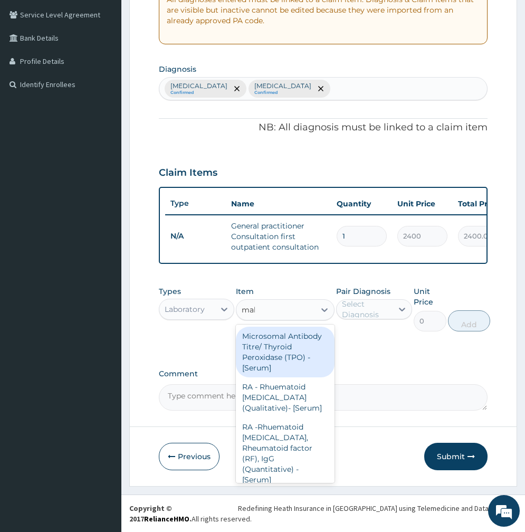
type input "mala"
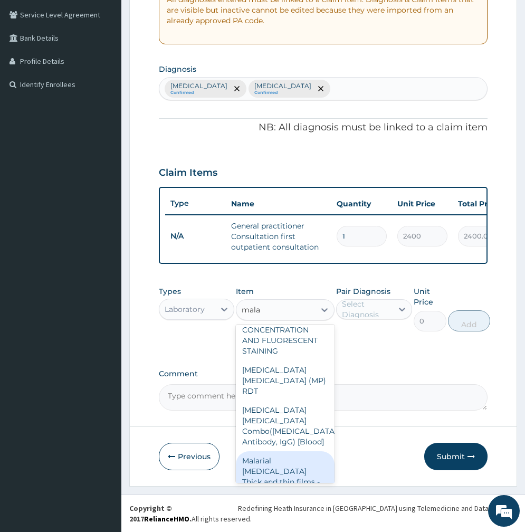
click at [283, 467] on div "Malarial Parasite Thick and thin films - [Blood]" at bounding box center [285, 477] width 99 height 51
type input "1500"
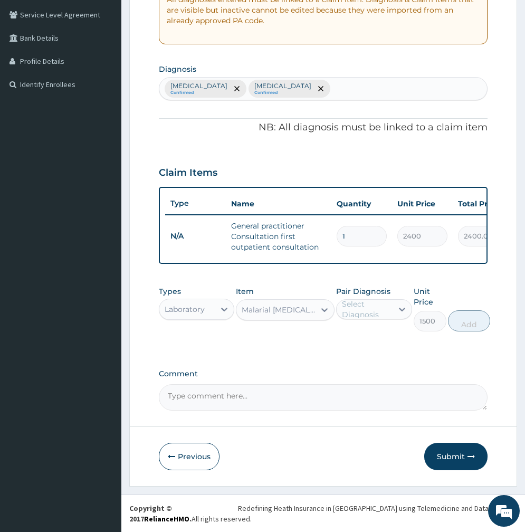
click at [281, 305] on div "Malarial Parasite Thick and thin films - [Blood]" at bounding box center [279, 310] width 74 height 11
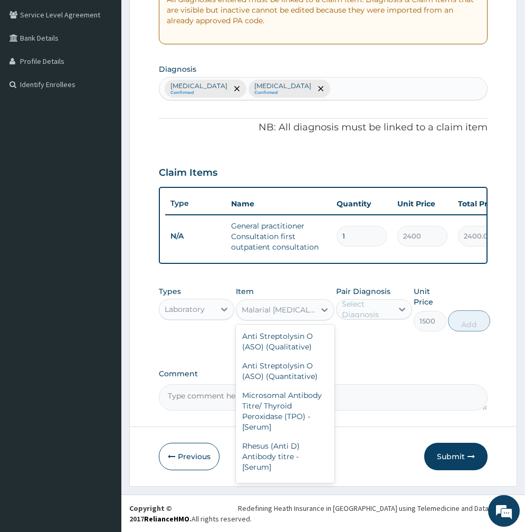
scroll to position [10349, 0]
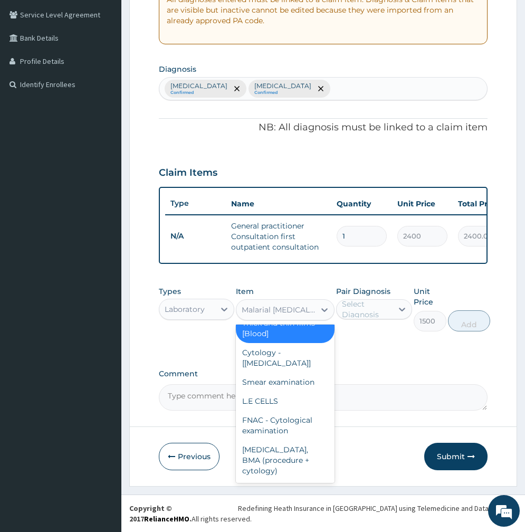
click at [363, 304] on div "Select Diagnosis" at bounding box center [366, 309] width 49 height 21
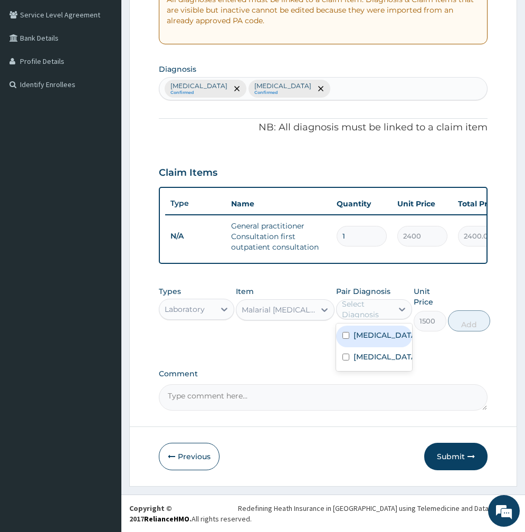
click at [362, 329] on div "Malaria" at bounding box center [374, 337] width 76 height 22
checkbox input "true"
click at [467, 321] on button "Add" at bounding box center [469, 321] width 42 height 21
type input "0"
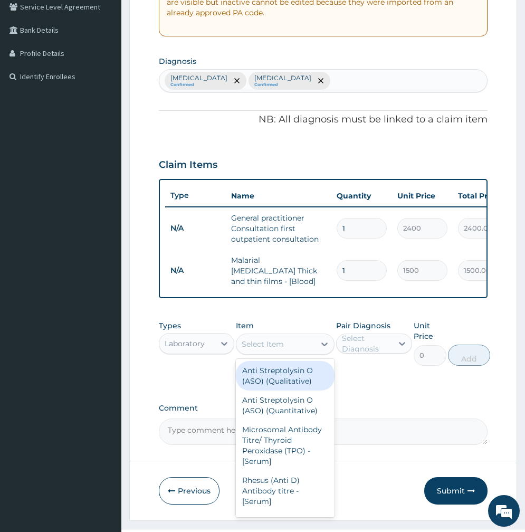
click at [293, 347] on div "Select Item" at bounding box center [276, 344] width 79 height 17
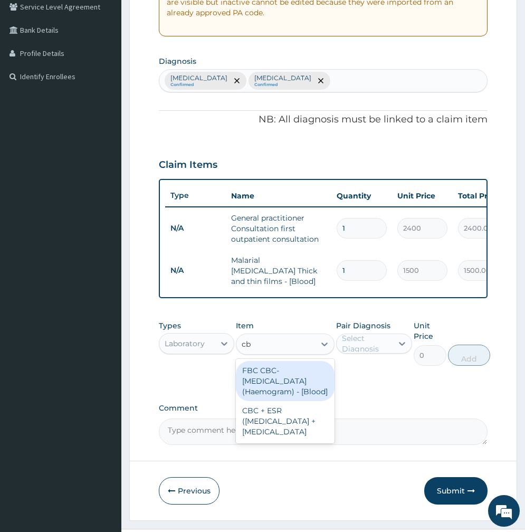
type input "cbc"
type input "3000"
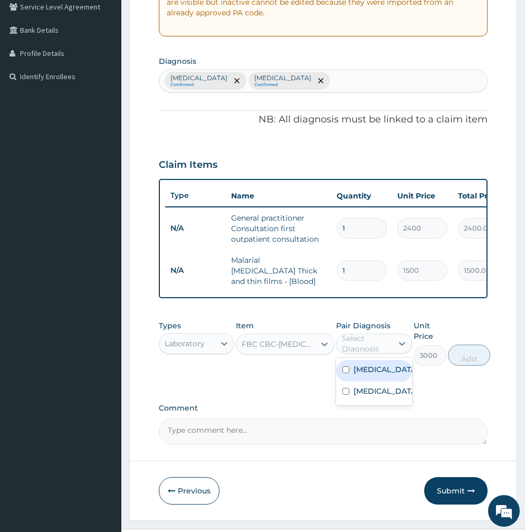
click at [390, 350] on div "Select Diagnosis" at bounding box center [366, 343] width 49 height 21
drag, startPoint x: 369, startPoint y: 393, endPoint x: 377, endPoint y: 393, distance: 7.9
click at [369, 393] on label "Sepsis" at bounding box center [385, 391] width 63 height 11
checkbox input "true"
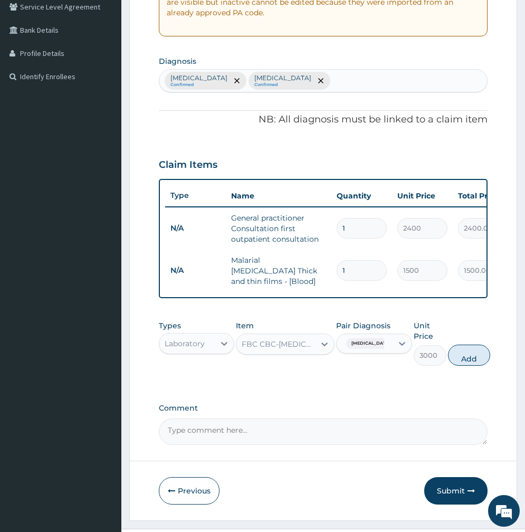
drag, startPoint x: 469, startPoint y: 361, endPoint x: 422, endPoint y: 352, distance: 48.0
click at [469, 361] on button "Add" at bounding box center [469, 355] width 42 height 21
type input "0"
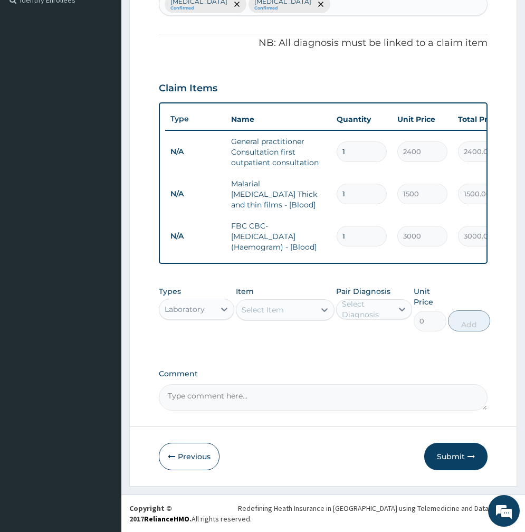
scroll to position [303, 0]
click at [271, 315] on div "Select Item" at bounding box center [276, 310] width 79 height 17
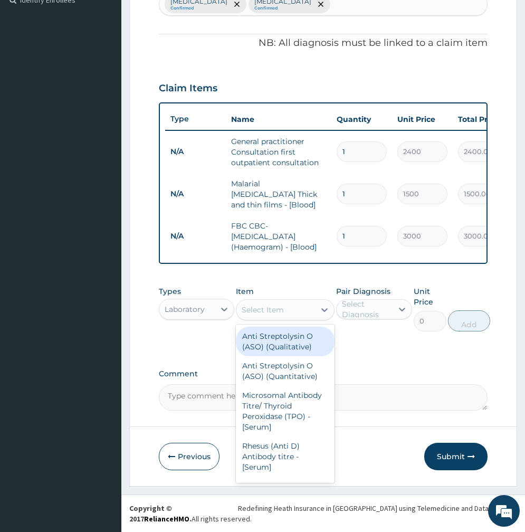
click at [205, 310] on div "Laboratory" at bounding box center [186, 309] width 55 height 17
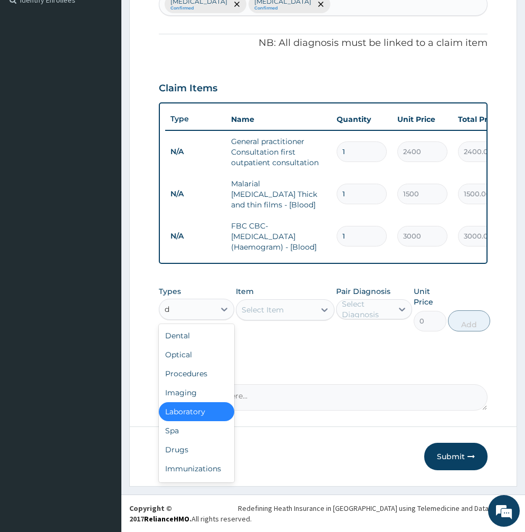
type input "dr"
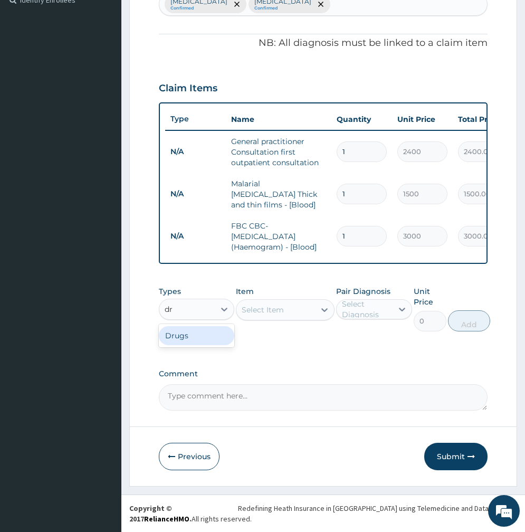
click at [199, 332] on div "Drugs" at bounding box center [197, 335] width 76 height 19
click at [253, 307] on div "Select Item" at bounding box center [263, 310] width 42 height 11
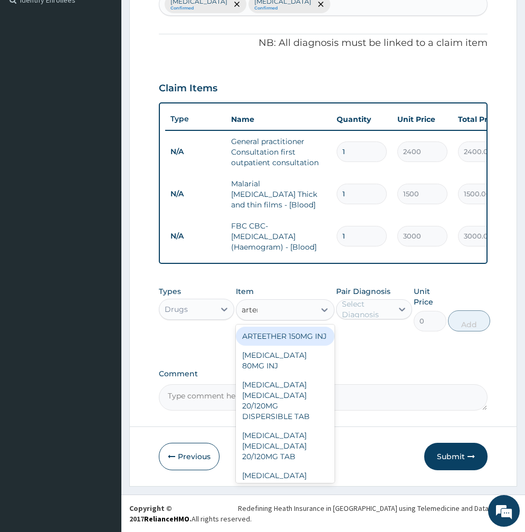
type input "arteme"
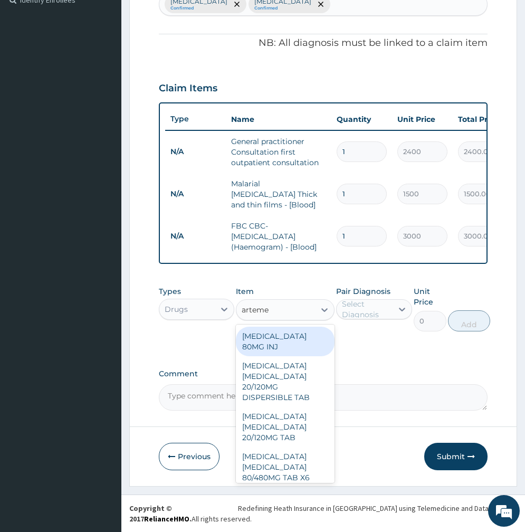
click at [271, 343] on div "ARTEMETHER 80MG INJ" at bounding box center [285, 342] width 99 height 30
type input "2000"
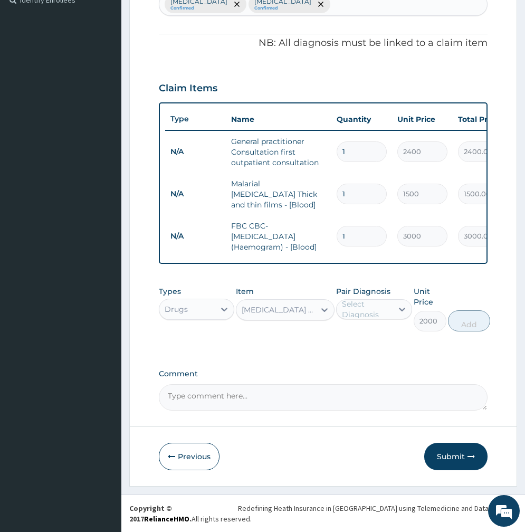
click at [365, 305] on div "Select Diagnosis" at bounding box center [366, 309] width 49 height 21
click at [369, 332] on label "Malaria" at bounding box center [385, 335] width 63 height 11
checkbox input "true"
click at [471, 325] on button "Add" at bounding box center [469, 321] width 42 height 21
type input "0"
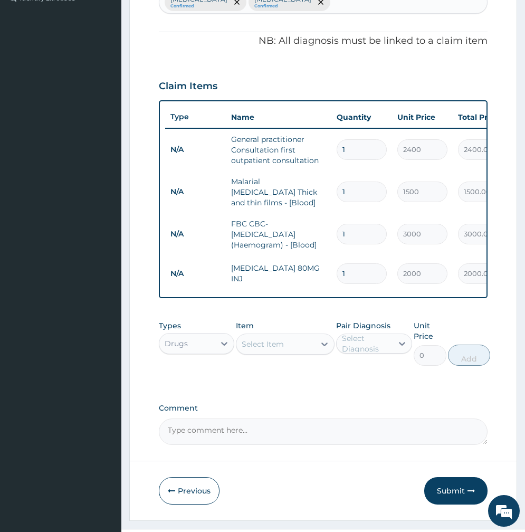
click at [285, 344] on div "Select Item" at bounding box center [276, 344] width 79 height 17
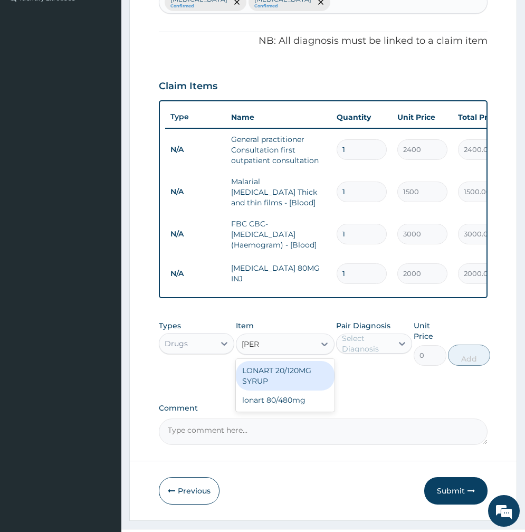
type input "lonar"
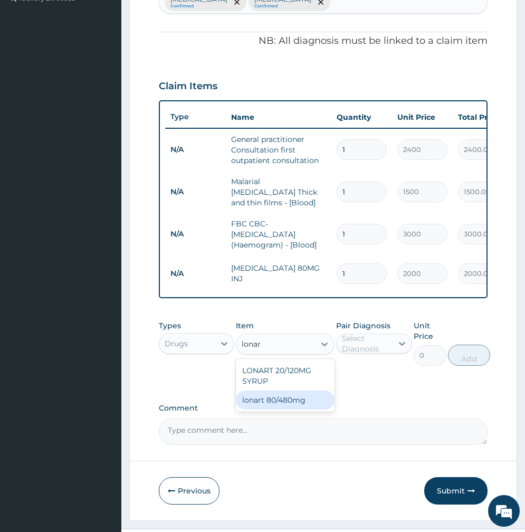
click at [269, 402] on div "lonart 80/480mg" at bounding box center [285, 400] width 99 height 19
type input "487.025"
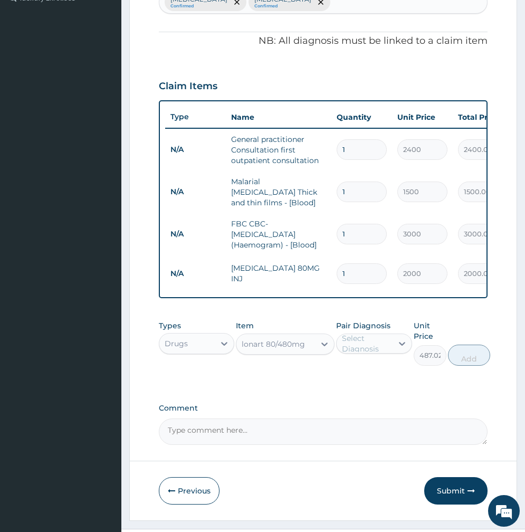
click at [369, 347] on div "Select Diagnosis" at bounding box center [366, 343] width 49 height 21
click at [366, 374] on label "Malaria" at bounding box center [385, 369] width 63 height 11
checkbox input "true"
click at [472, 358] on button "Add" at bounding box center [469, 355] width 42 height 21
type input "0"
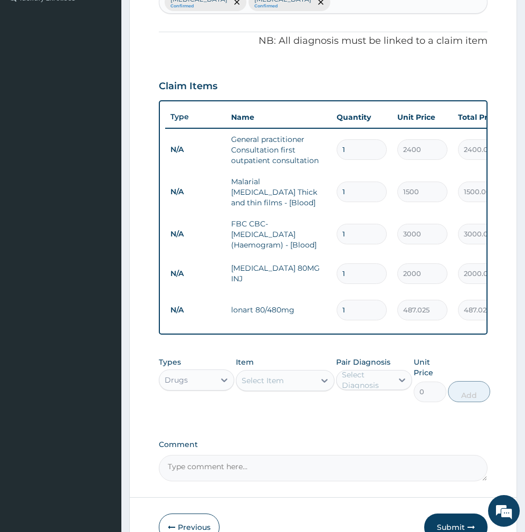
type input "0.00"
type input "6"
type input "2922.15"
type input "6"
click at [294, 381] on div "Select Item" at bounding box center [276, 380] width 79 height 17
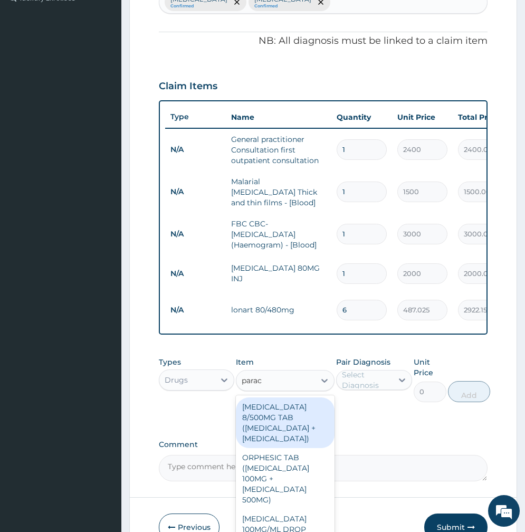
type input "parace"
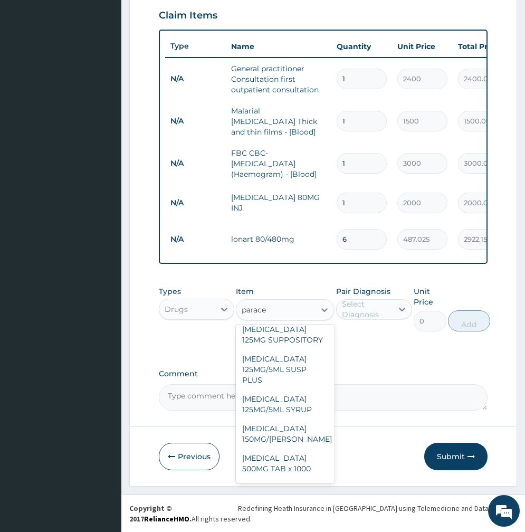
scroll to position [237, 0]
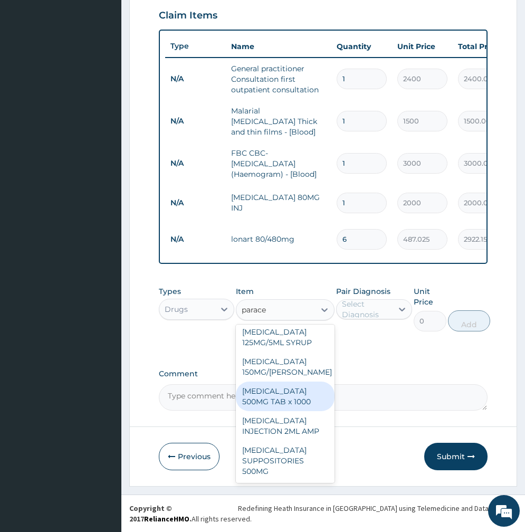
click at [267, 402] on div "PARACETAMOL 500MG TAB x 1000" at bounding box center [285, 397] width 99 height 30
type input "15.75"
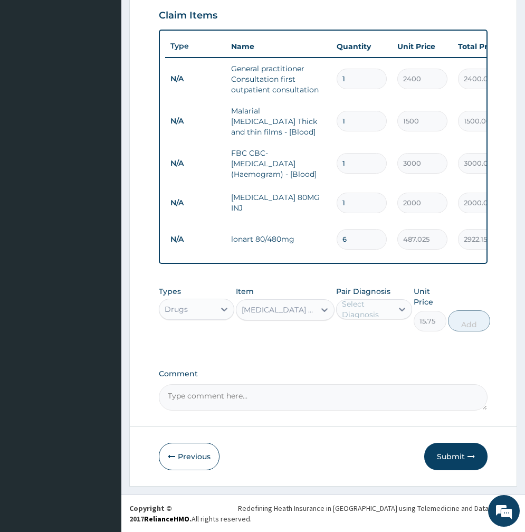
click at [373, 309] on div "Select Diagnosis" at bounding box center [366, 309] width 49 height 21
click at [365, 331] on label "Malaria" at bounding box center [385, 335] width 63 height 11
checkbox input "true"
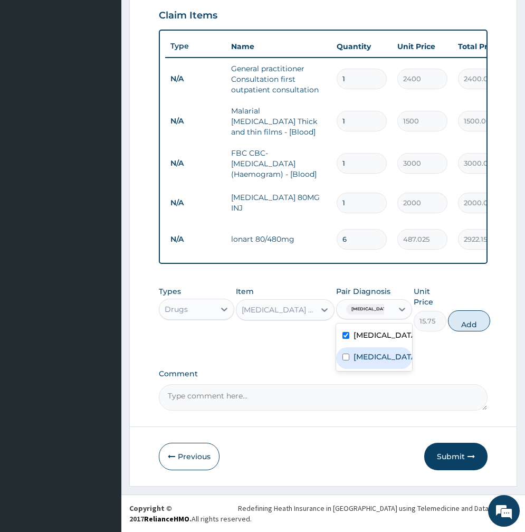
click at [363, 354] on label "Sepsis" at bounding box center [385, 357] width 63 height 11
checkbox input "true"
click at [475, 319] on button "Add" at bounding box center [469, 321] width 42 height 21
type input "0"
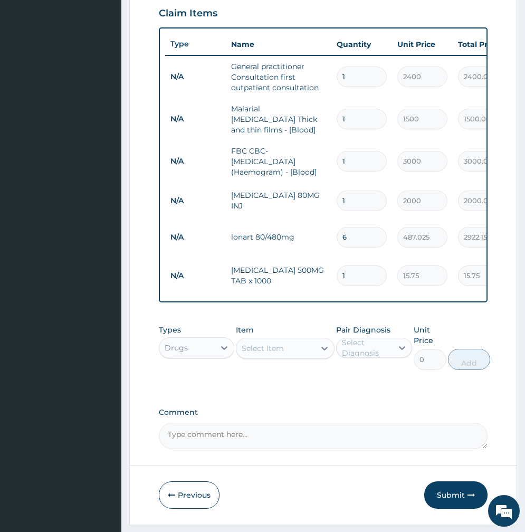
type input "18"
type input "283.50"
type input "18"
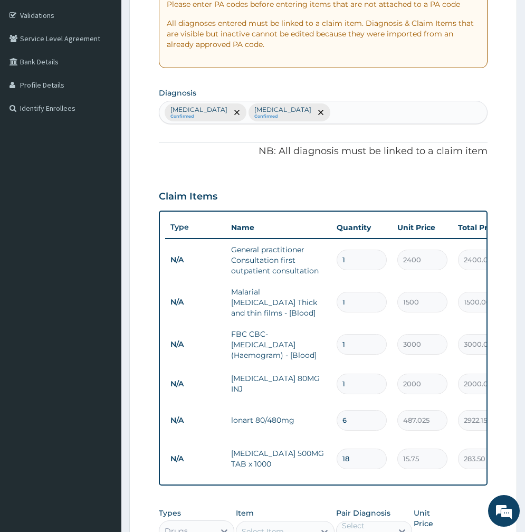
scroll to position [360, 0]
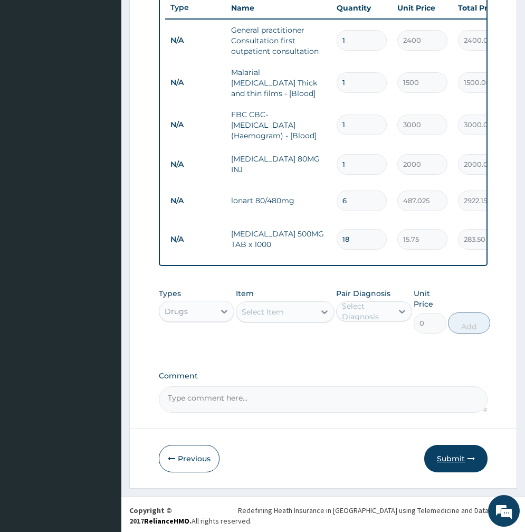
click at [442, 467] on button "Submit" at bounding box center [456, 458] width 63 height 27
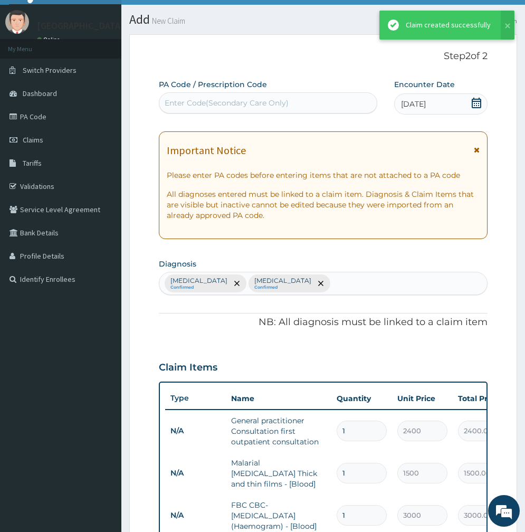
scroll to position [412, 0]
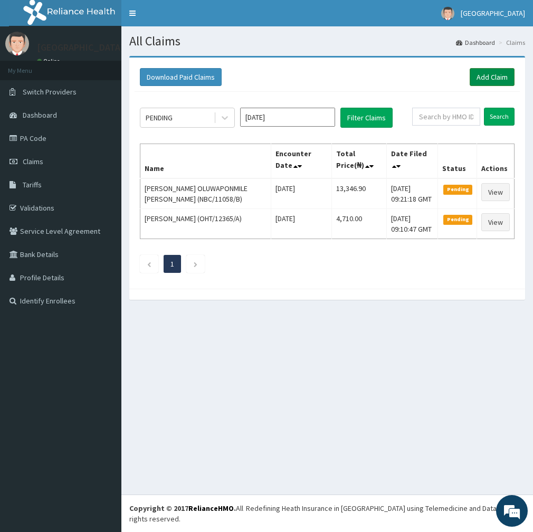
click at [488, 76] on link "Add Claim" at bounding box center [492, 77] width 45 height 18
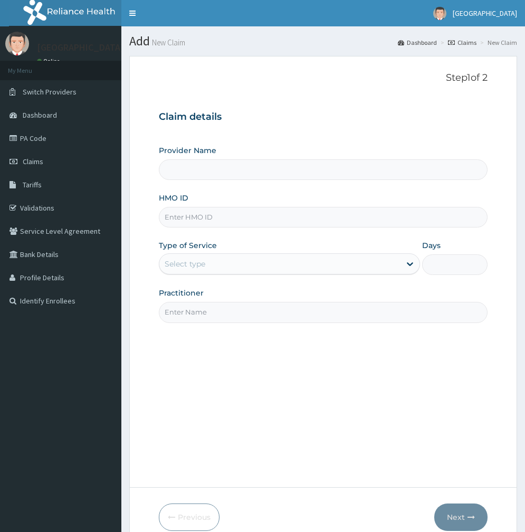
click at [208, 228] on div "Provider Name HMO ID Type of Service Select type Days Practitioner" at bounding box center [323, 233] width 329 height 177
click at [260, 220] on input "HMO ID" at bounding box center [323, 217] width 329 height 21
type input "Toun Memorial Hospital"
paste input "OHT/11103/B"
type input "OHT/11103/B"
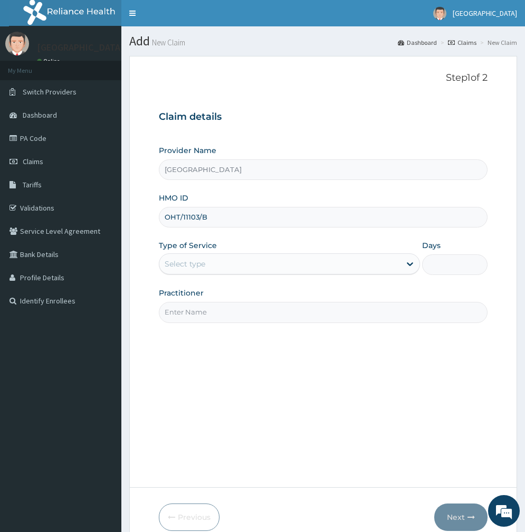
click at [206, 258] on div "Select type" at bounding box center [279, 264] width 241 height 17
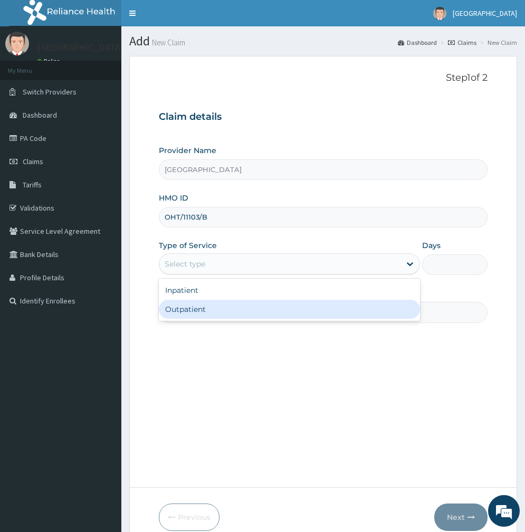
click at [198, 313] on div "Outpatient" at bounding box center [289, 309] width 261 height 19
type input "1"
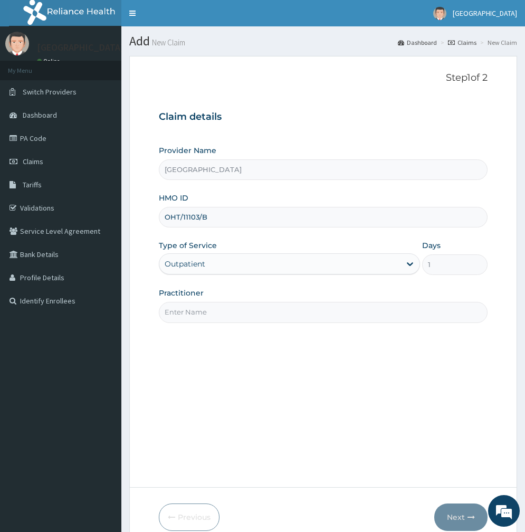
click at [198, 313] on input "Practitioner" at bounding box center [323, 312] width 329 height 21
type input "Dr Okoroafor"
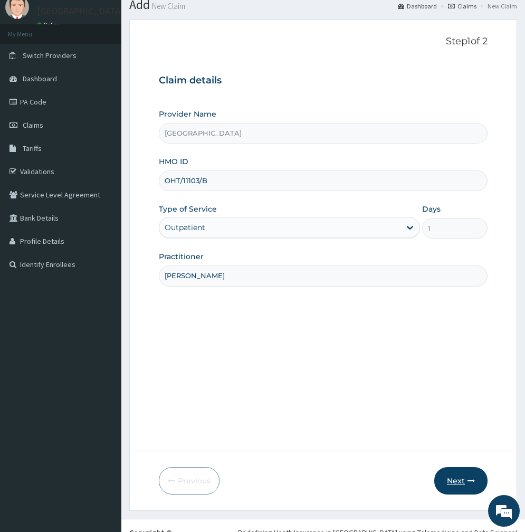
scroll to position [61, 0]
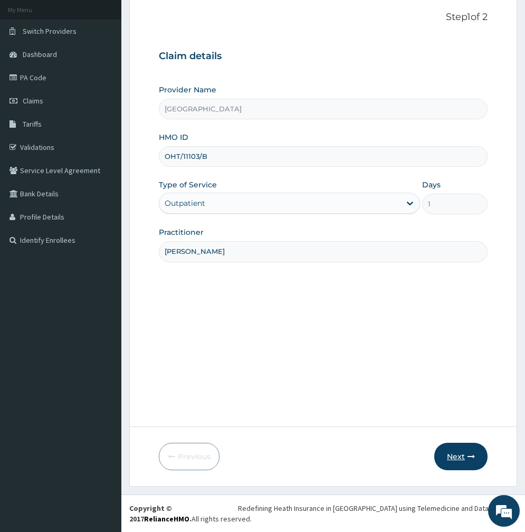
click at [469, 455] on icon "button" at bounding box center [471, 456] width 7 height 7
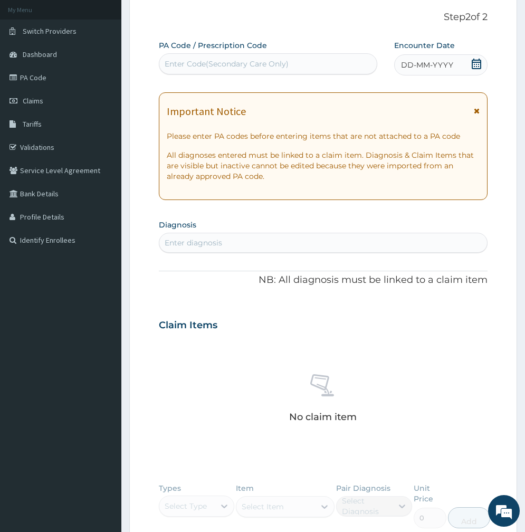
click at [475, 65] on icon at bounding box center [477, 64] width 11 height 11
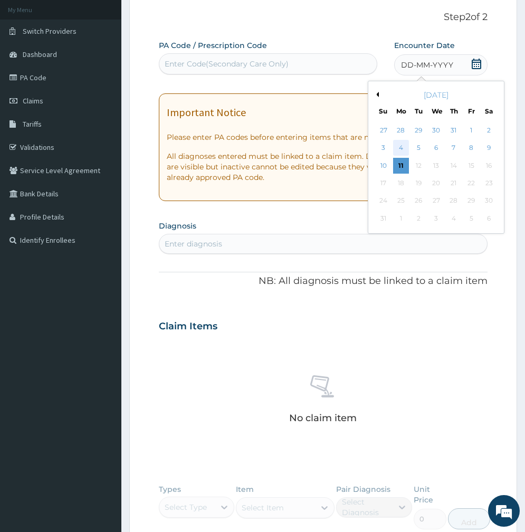
scroll to position [0, 0]
click at [404, 143] on div "4" at bounding box center [401, 148] width 16 height 16
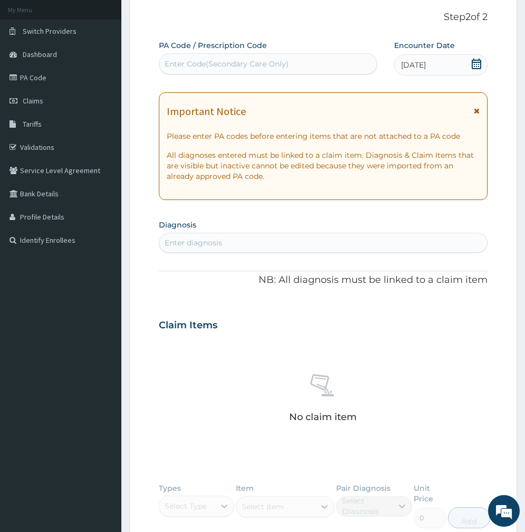
click at [236, 248] on div "Enter diagnosis" at bounding box center [323, 242] width 328 height 17
click at [240, 64] on div "Enter Code(Secondary Care Only)" at bounding box center [227, 64] width 124 height 11
paste input "PA/7AF9EB"
type input "PA/7AF9EB"
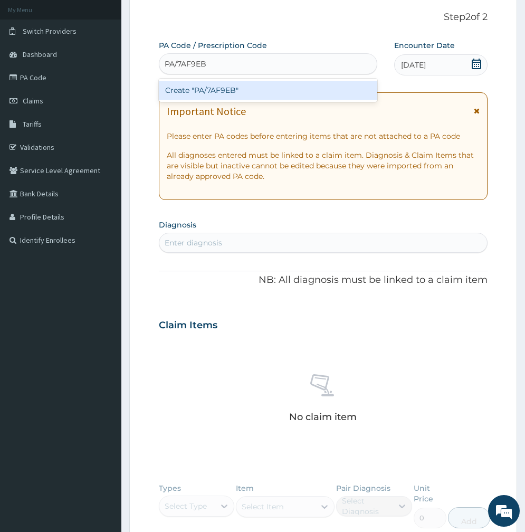
click at [240, 88] on div "Create "PA/7AF9EB"" at bounding box center [268, 90] width 219 height 19
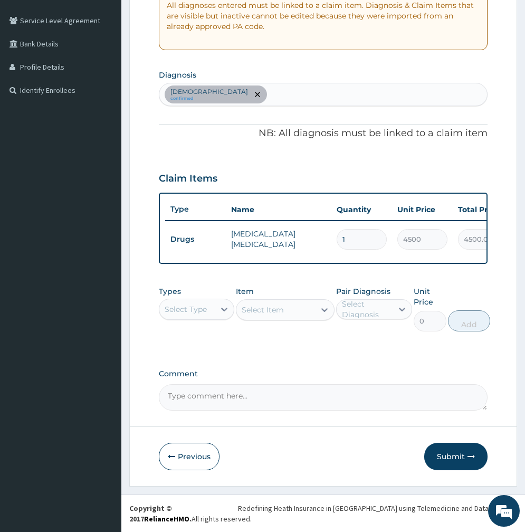
scroll to position [219, 0]
click at [188, 307] on div "Select Type" at bounding box center [186, 309] width 42 height 11
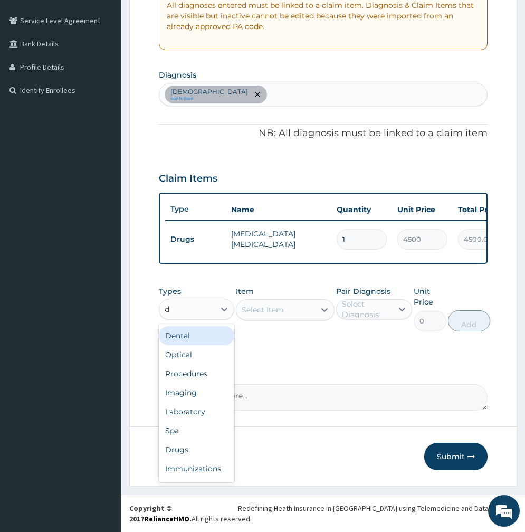
type input "dr"
click at [185, 337] on div "Drugs" at bounding box center [197, 335] width 76 height 19
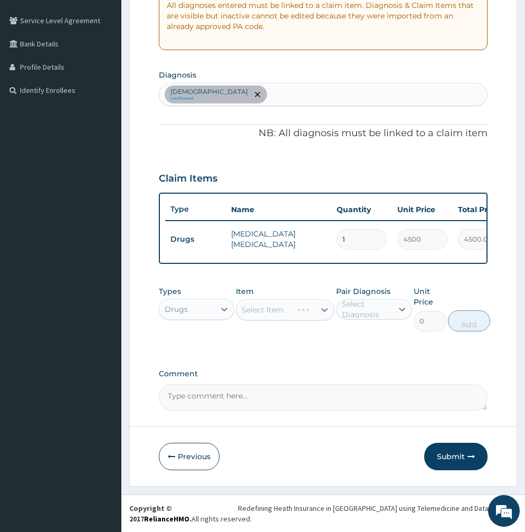
click at [280, 311] on div "Select Item" at bounding box center [285, 309] width 99 height 21
click at [280, 311] on div "Select Item" at bounding box center [263, 310] width 42 height 11
type input "predni"
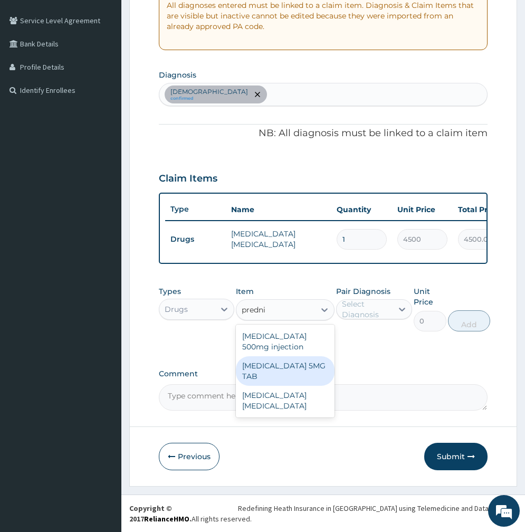
click at [275, 377] on div "PREDNISOLONE 5MG TAB" at bounding box center [285, 371] width 99 height 30
type input "75"
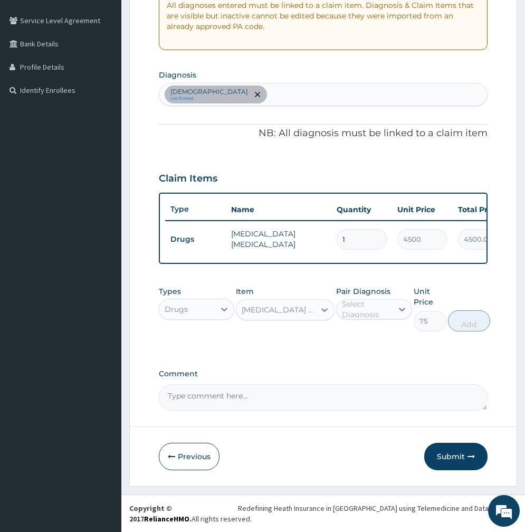
click at [378, 312] on div "Select Diagnosis" at bounding box center [366, 309] width 49 height 21
click at [366, 337] on label "Asthma" at bounding box center [385, 335] width 63 height 11
checkbox input "true"
click at [468, 323] on button "Add" at bounding box center [478, 321] width 42 height 21
type input "0"
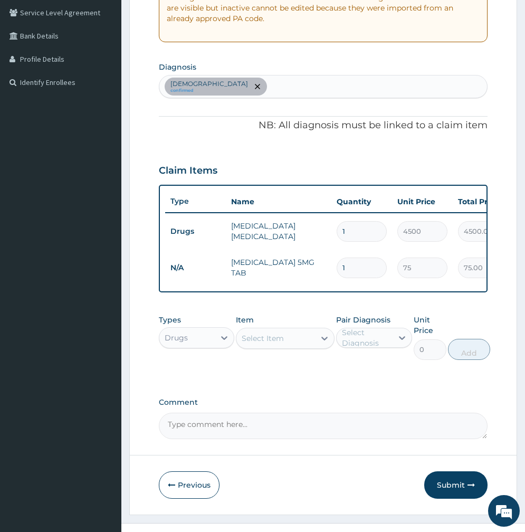
type input "10"
type input "750.00"
type input "10"
click at [243, 80] on div "Asthma confirmed" at bounding box center [323, 87] width 328 height 22
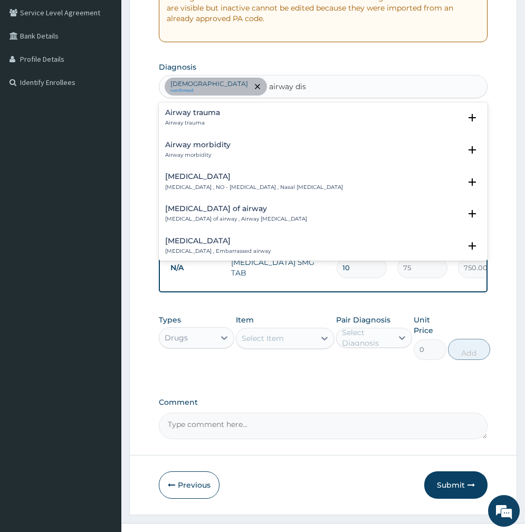
type input "airway dise"
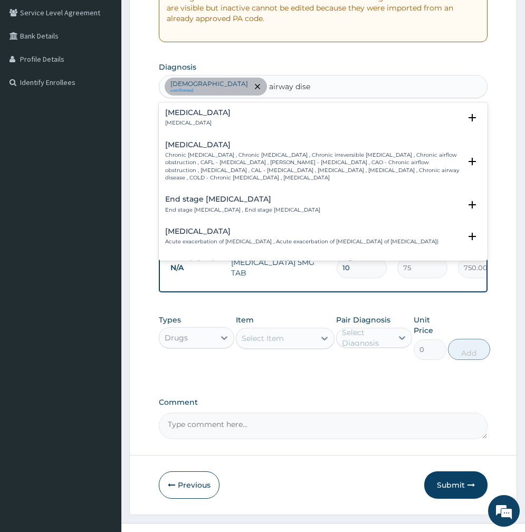
click at [215, 114] on h4 "Reactive airway disease" at bounding box center [197, 113] width 65 height 8
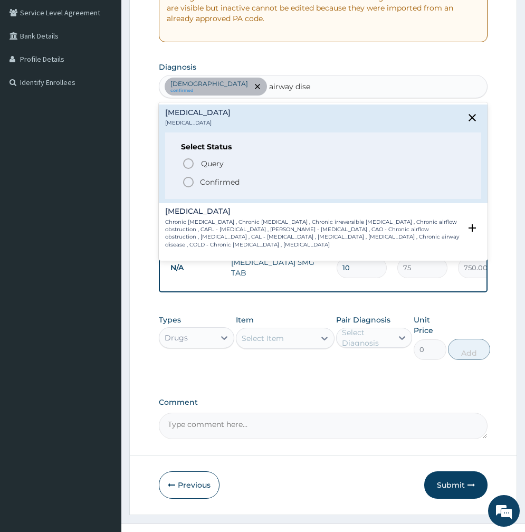
click at [215, 177] on p "Confirmed" at bounding box center [220, 182] width 40 height 11
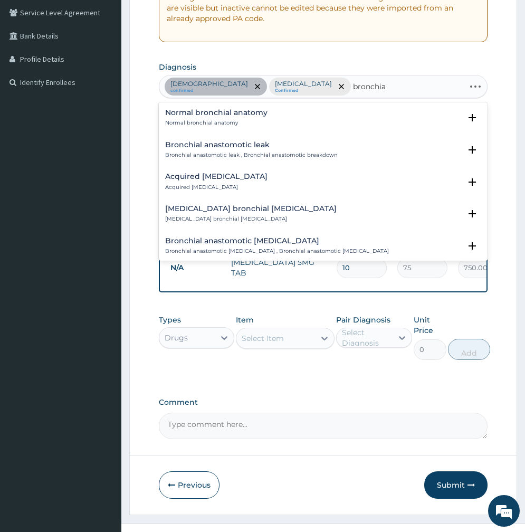
type input "bronchia"
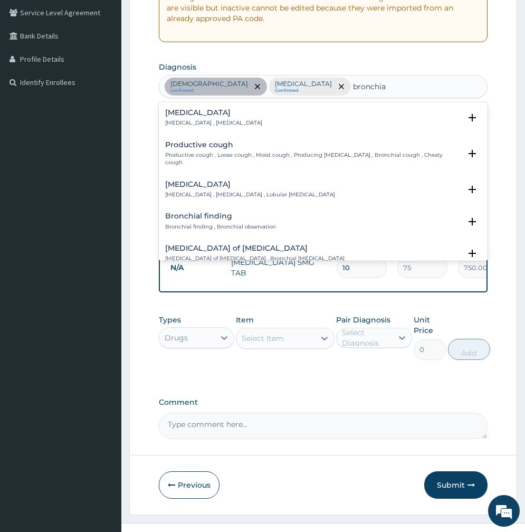
click at [353, 86] on input "bronchia" at bounding box center [370, 86] width 34 height 11
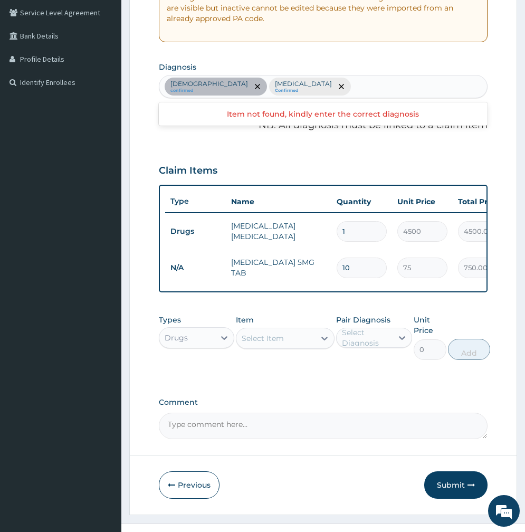
click at [348, 61] on section "Diagnosis option Reactive airway disease, selected. Use Up and Down to choose o…" at bounding box center [323, 78] width 329 height 39
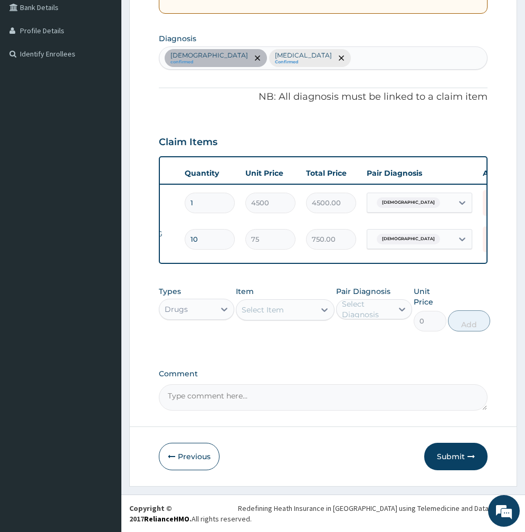
scroll to position [0, 137]
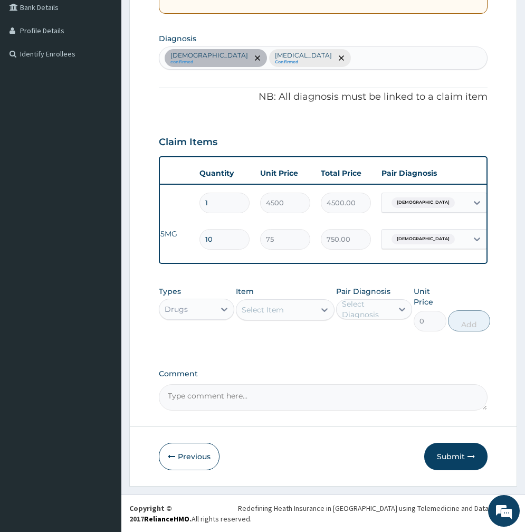
click at [459, 199] on input "text" at bounding box center [459, 203] width 1 height 11
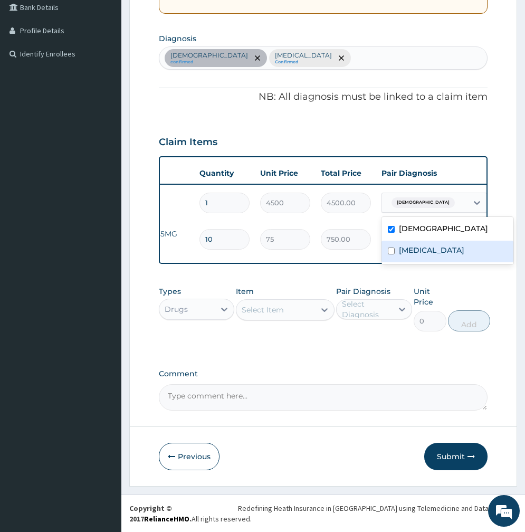
click at [421, 245] on label "Reactive airway disease" at bounding box center [431, 250] width 65 height 11
checkbox input "true"
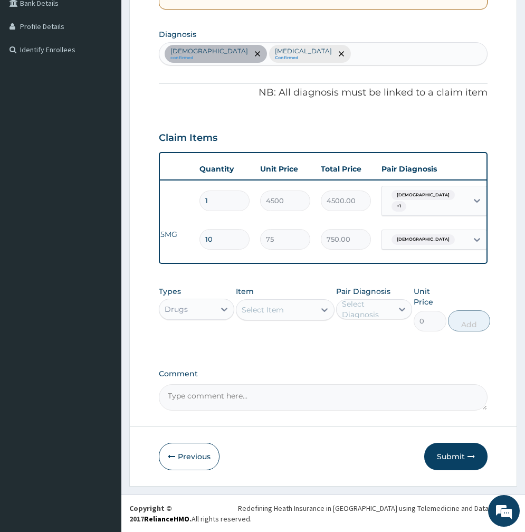
click at [366, 224] on td "750.00" at bounding box center [346, 239] width 61 height 31
drag, startPoint x: 428, startPoint y: 232, endPoint x: 441, endPoint y: 231, distance: 13.2
click at [428, 232] on div "Asthma" at bounding box center [425, 240] width 86 height 18
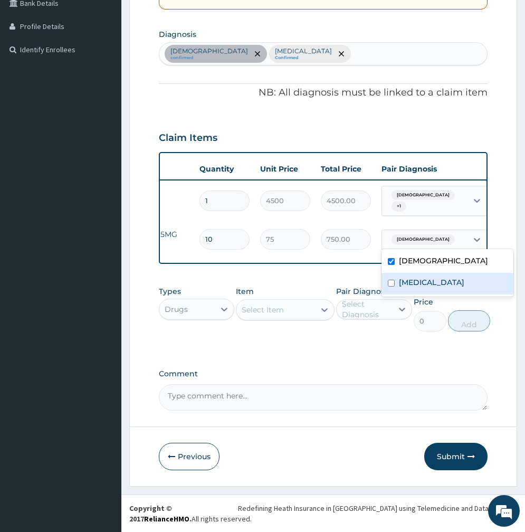
drag, startPoint x: 416, startPoint y: 275, endPoint x: 401, endPoint y: 270, distance: 15.4
click at [415, 277] on label "Reactive airway disease" at bounding box center [431, 282] width 65 height 11
checkbox input "true"
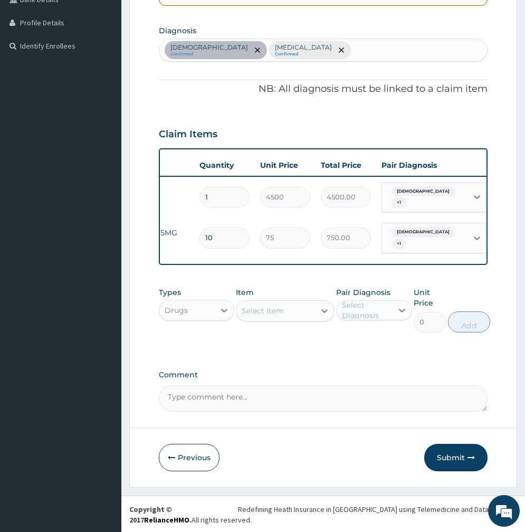
click at [328, 222] on td "750.00" at bounding box center [346, 237] width 61 height 31
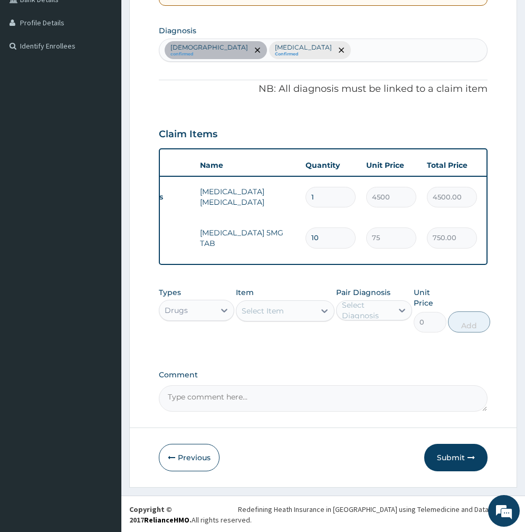
scroll to position [0, 0]
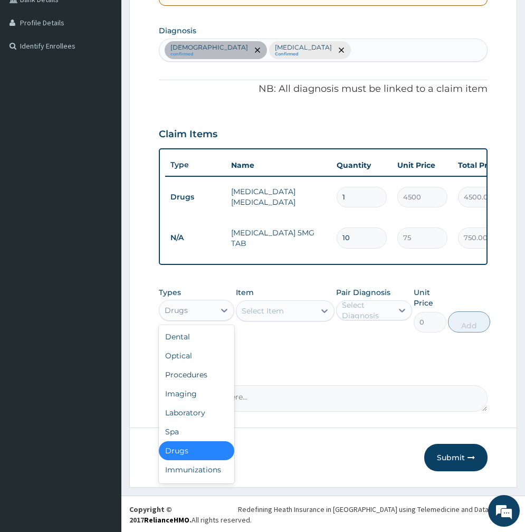
click at [194, 316] on div "Drugs" at bounding box center [186, 310] width 55 height 17
click at [192, 377] on div "Procedures" at bounding box center [197, 374] width 76 height 19
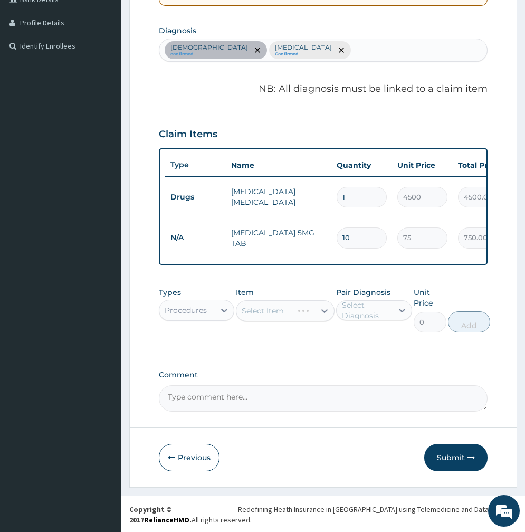
click at [298, 308] on div "Select Item" at bounding box center [285, 310] width 99 height 21
click at [269, 310] on div "Select Item" at bounding box center [285, 310] width 99 height 21
click at [269, 311] on div "Select Item" at bounding box center [263, 311] width 42 height 11
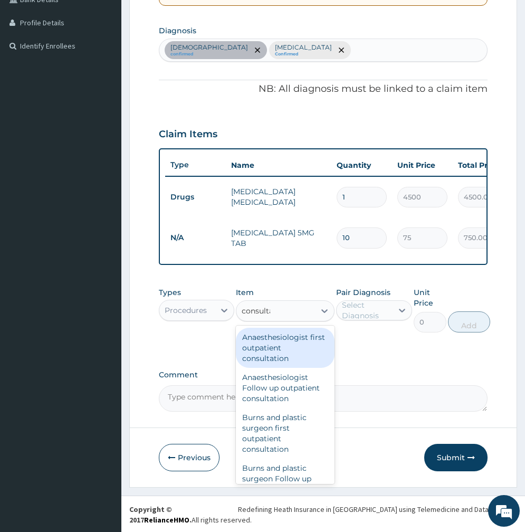
type input "consultat"
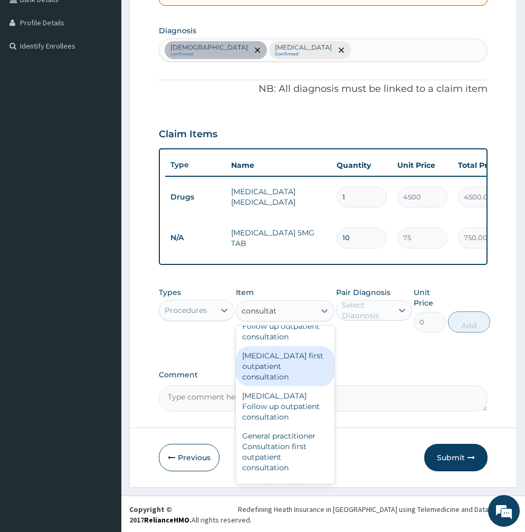
scroll to position [739, 0]
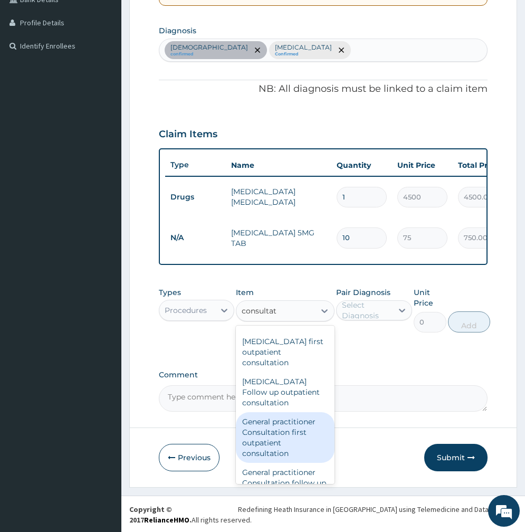
click at [268, 429] on div "General practitioner Consultation first outpatient consultation" at bounding box center [285, 437] width 99 height 51
type input "2400"
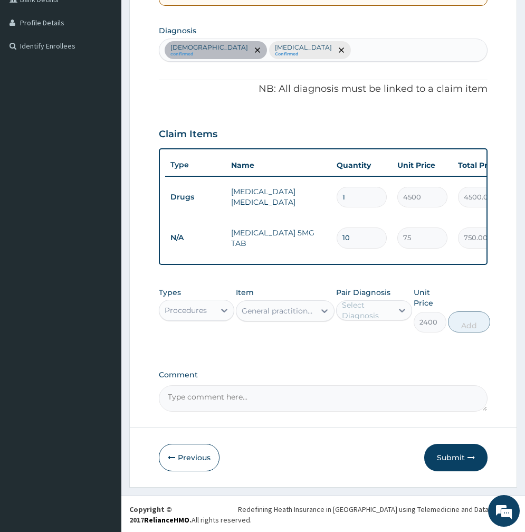
click at [362, 309] on div "Select Diagnosis" at bounding box center [366, 310] width 49 height 21
click at [361, 338] on label "Asthma" at bounding box center [385, 336] width 63 height 11
checkbox input "true"
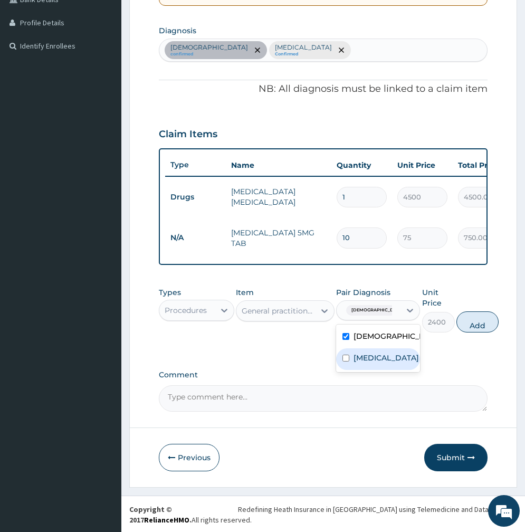
click at [359, 359] on label "Reactive airway disease" at bounding box center [386, 358] width 65 height 11
checkbox input "true"
click at [469, 326] on button "Add" at bounding box center [478, 322] width 42 height 21
type input "0"
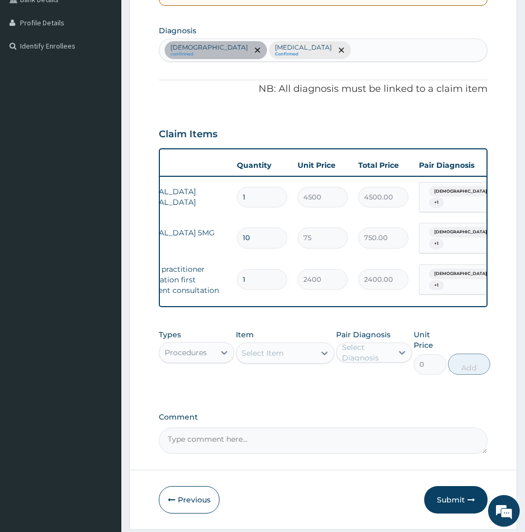
scroll to position [0, 115]
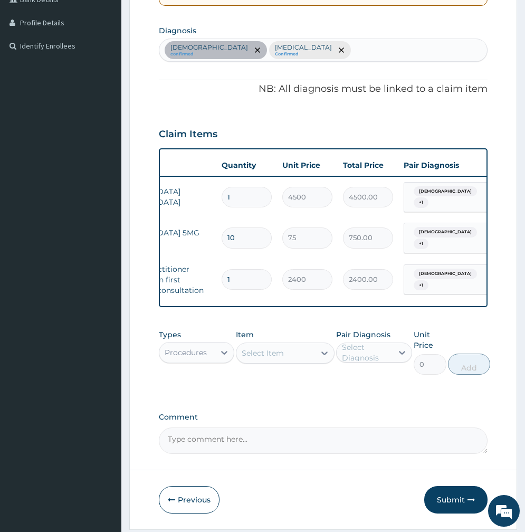
click at [241, 128] on div "Claim Items" at bounding box center [323, 131] width 329 height 27
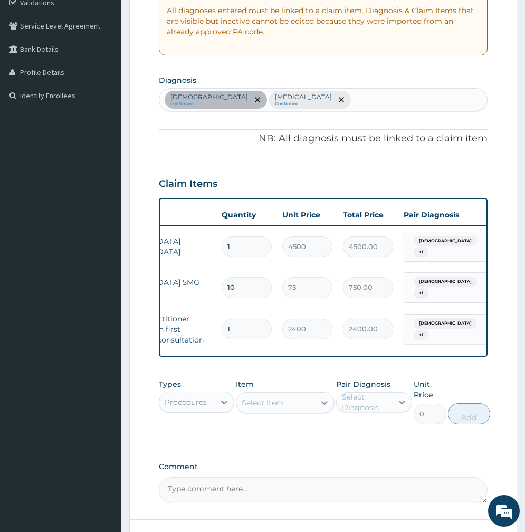
scroll to position [297, 0]
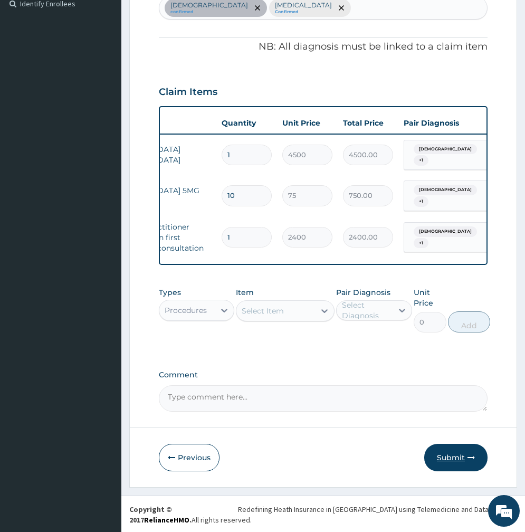
click at [450, 453] on button "Submit" at bounding box center [456, 457] width 63 height 27
